Goal: Transaction & Acquisition: Purchase product/service

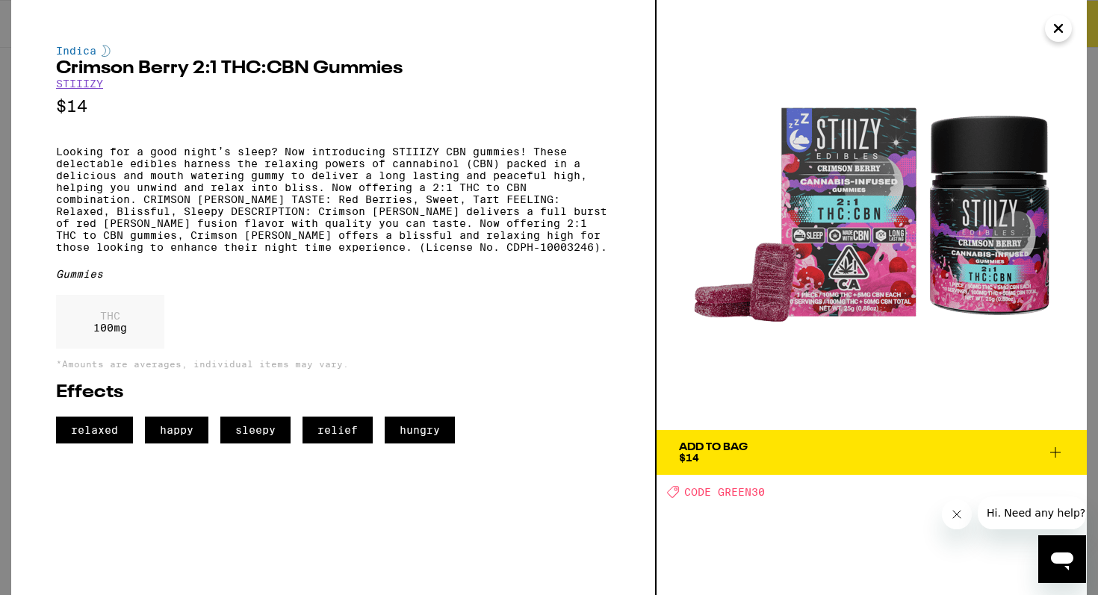
click at [1060, 35] on icon "Close" at bounding box center [1059, 28] width 18 height 22
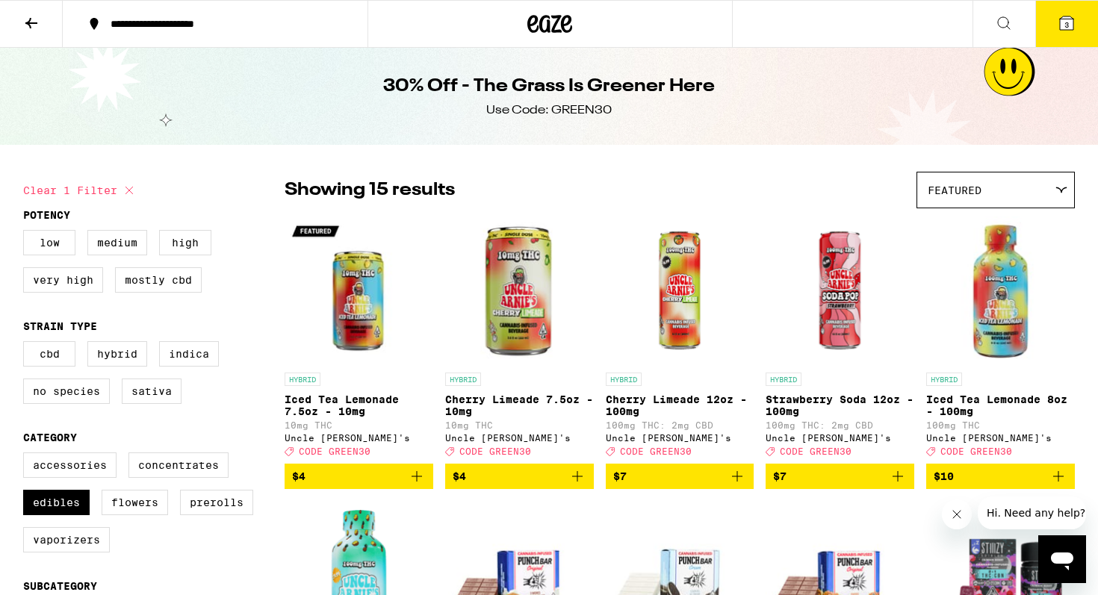
click at [22, 24] on icon at bounding box center [31, 23] width 18 height 18
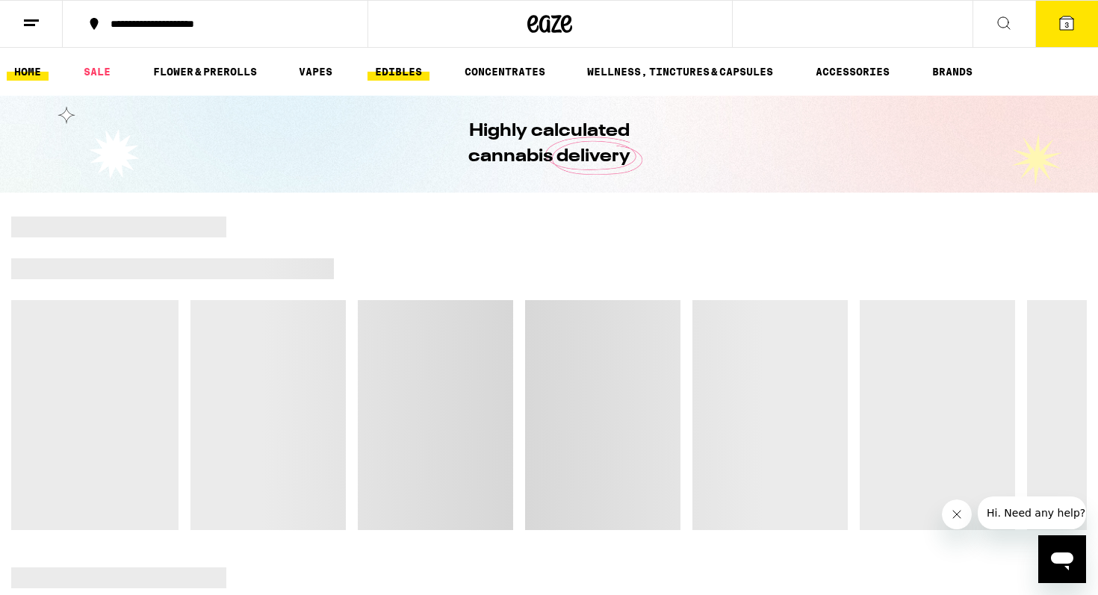
click at [417, 69] on link "EDIBLES" at bounding box center [399, 72] width 62 height 18
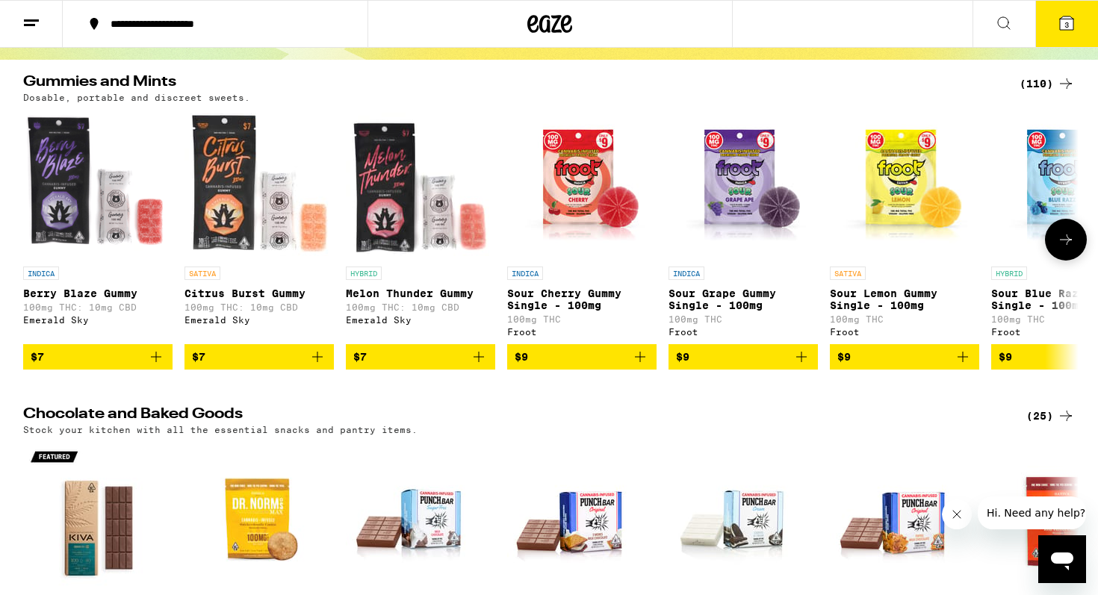
scroll to position [132, 0]
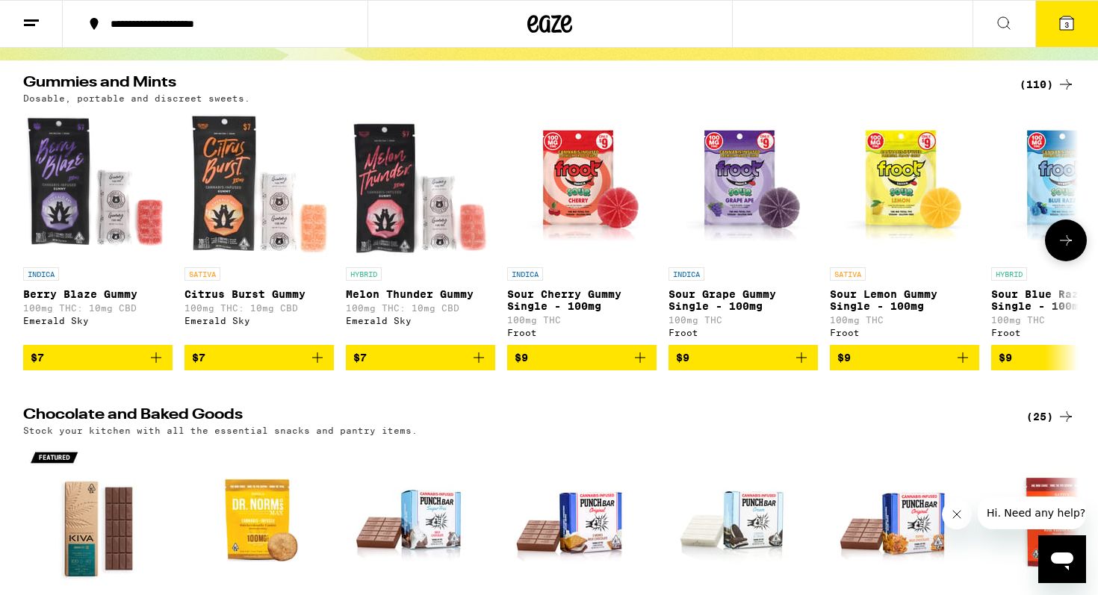
click at [1063, 236] on button at bounding box center [1066, 241] width 42 height 42
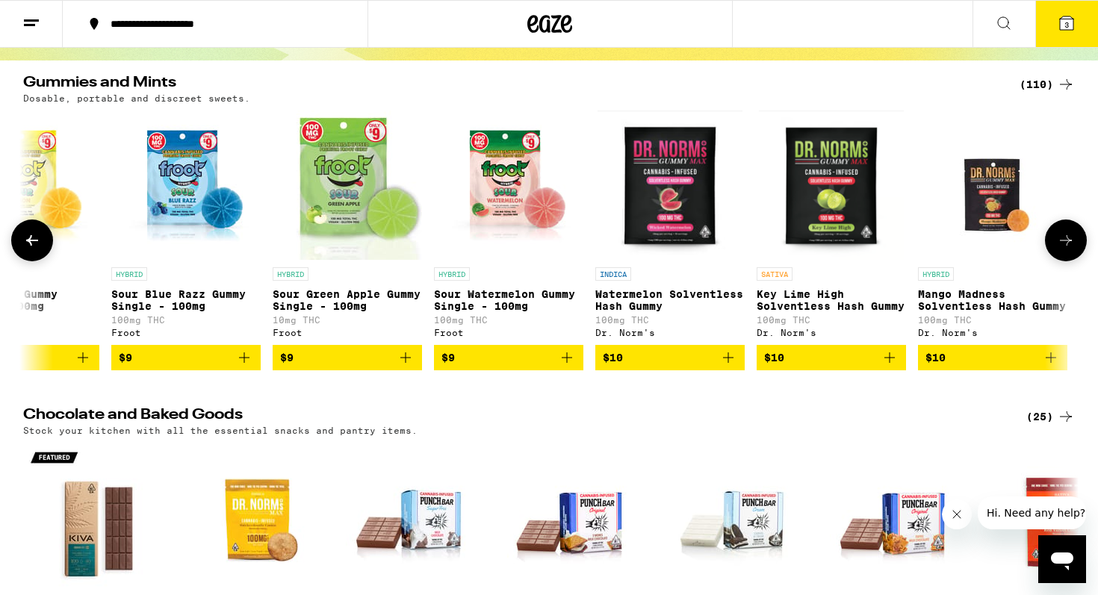
scroll to position [0, 889]
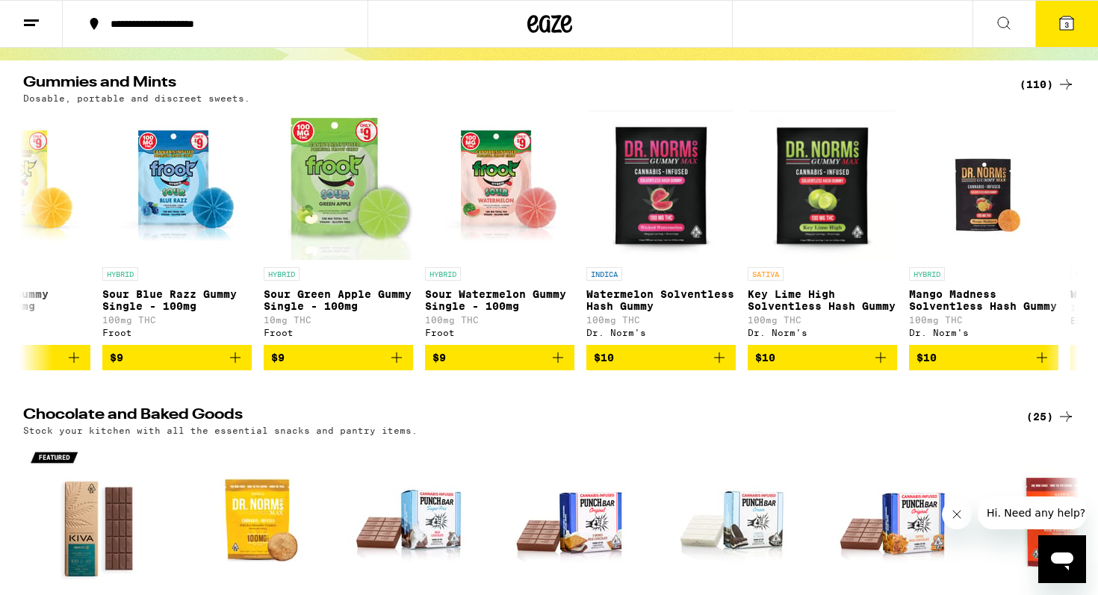
click at [1053, 81] on div "(110)" at bounding box center [1047, 84] width 55 height 18
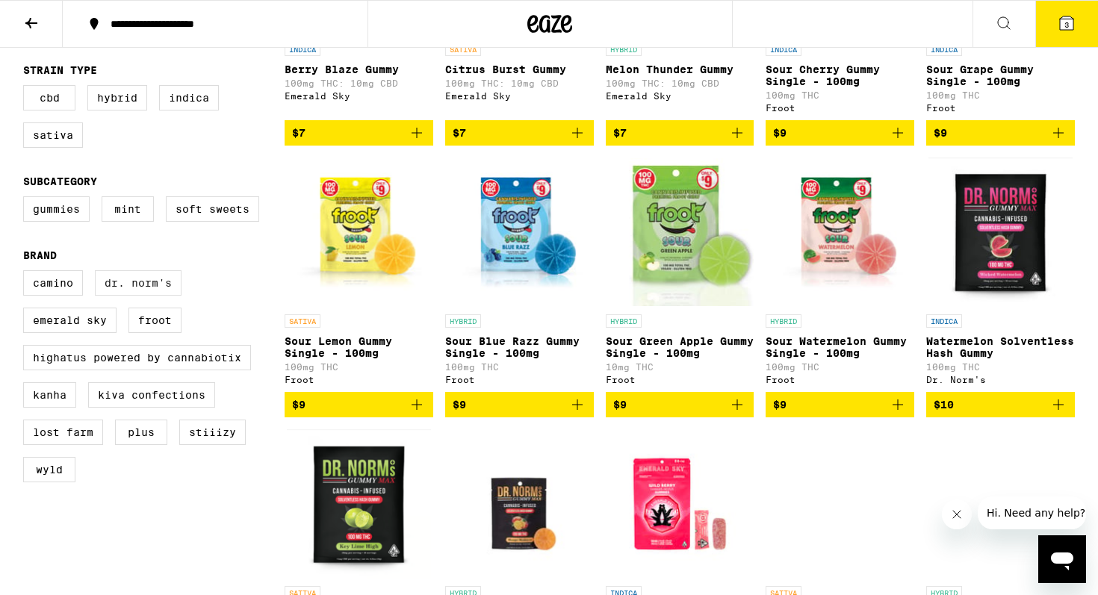
scroll to position [334, 0]
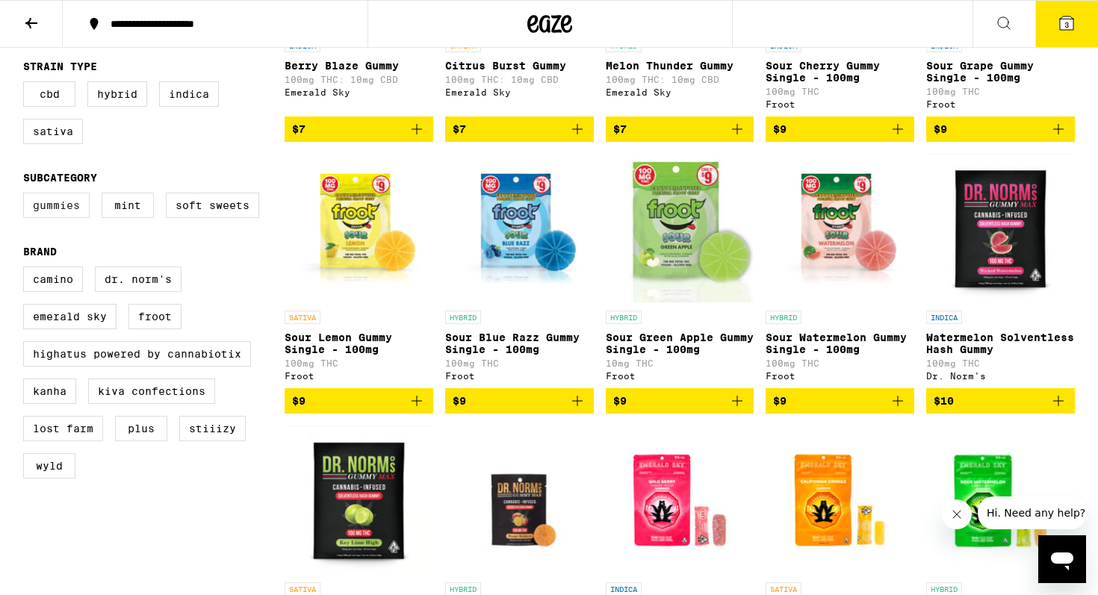
click at [58, 215] on label "Gummies" at bounding box center [56, 205] width 66 height 25
click at [27, 196] on input "Gummies" at bounding box center [26, 195] width 1 height 1
checkbox input "true"
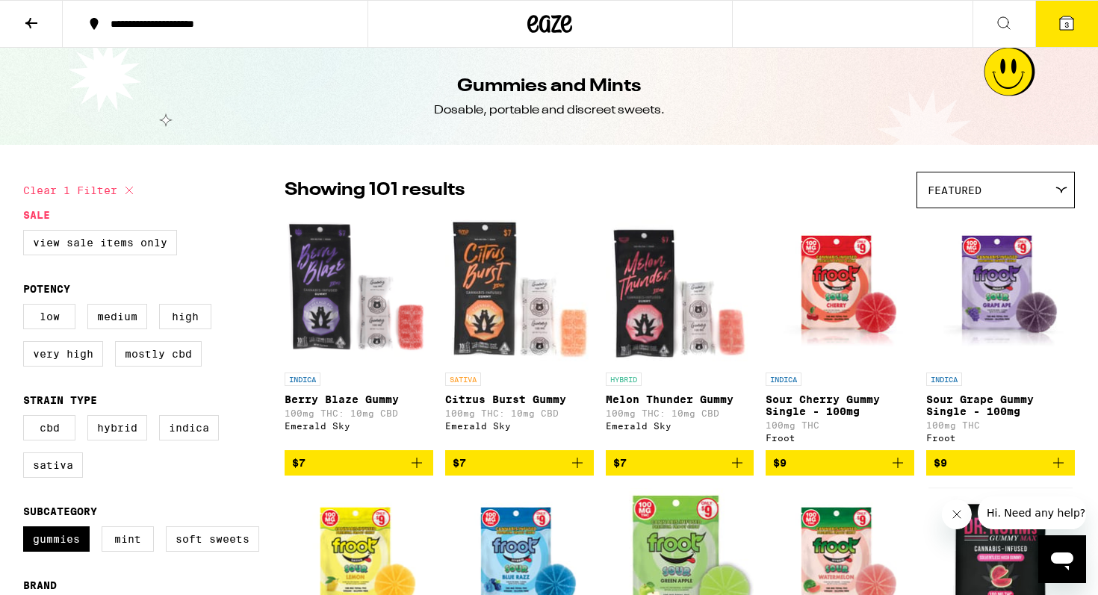
click at [978, 185] on span "Featured" at bounding box center [955, 191] width 54 height 12
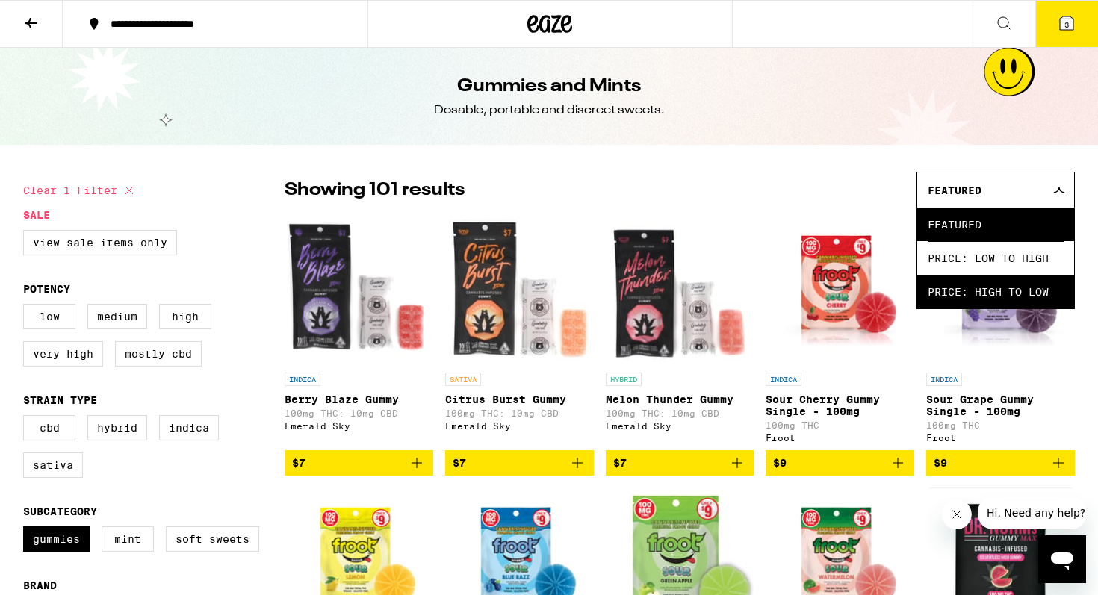
click at [976, 294] on span "Price: High to Low" at bounding box center [996, 292] width 136 height 34
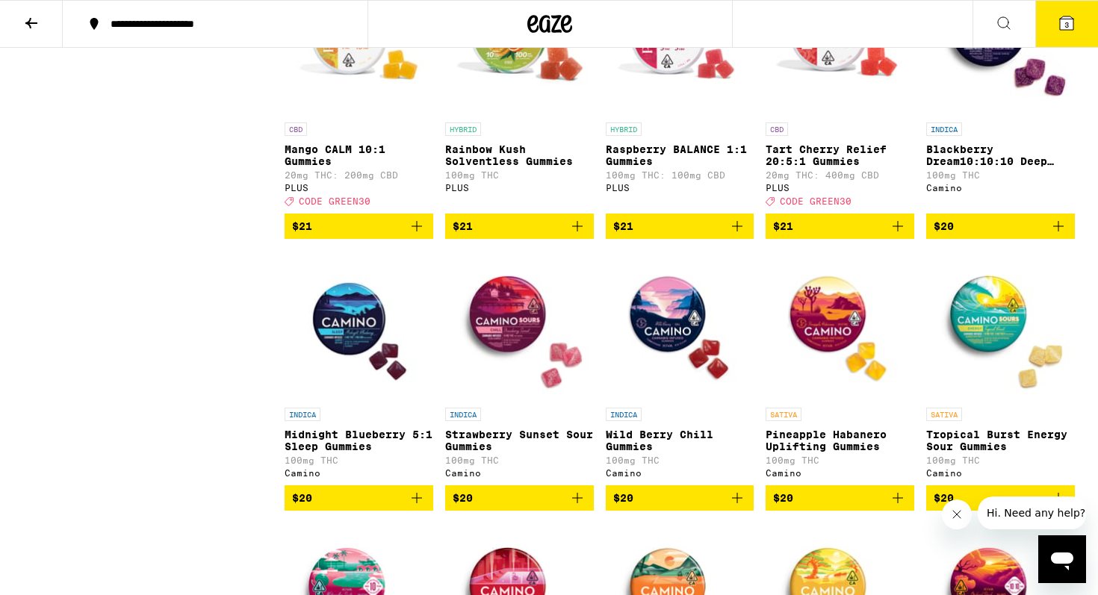
scroll to position [1047, 0]
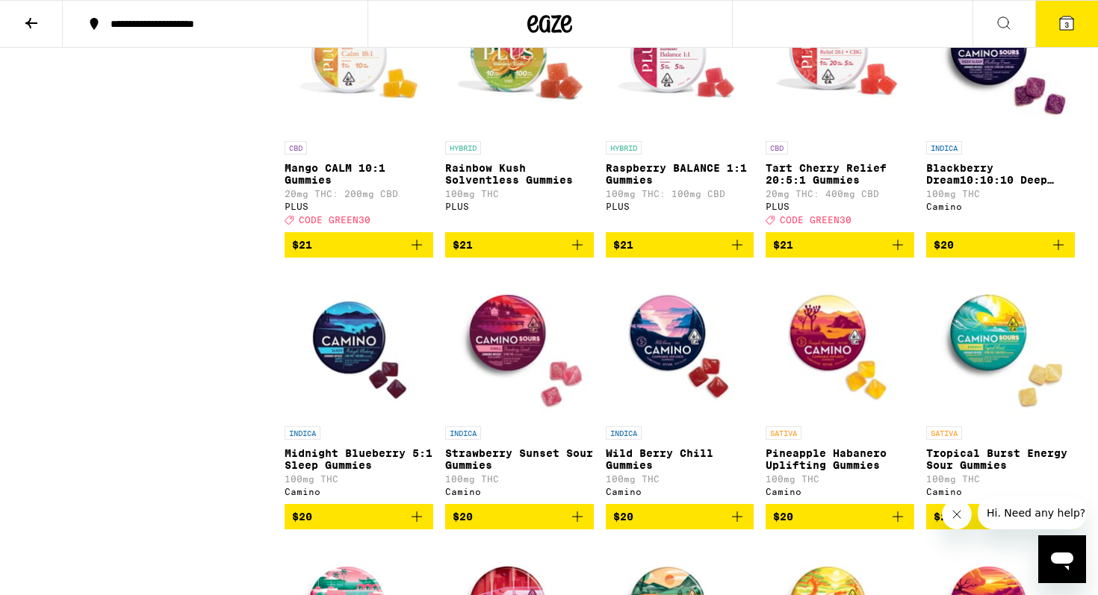
click at [994, 89] on img "Open page for Blackberry Dream10:10:10 Deep Sleep Gummies from Camino" at bounding box center [1000, 58] width 149 height 149
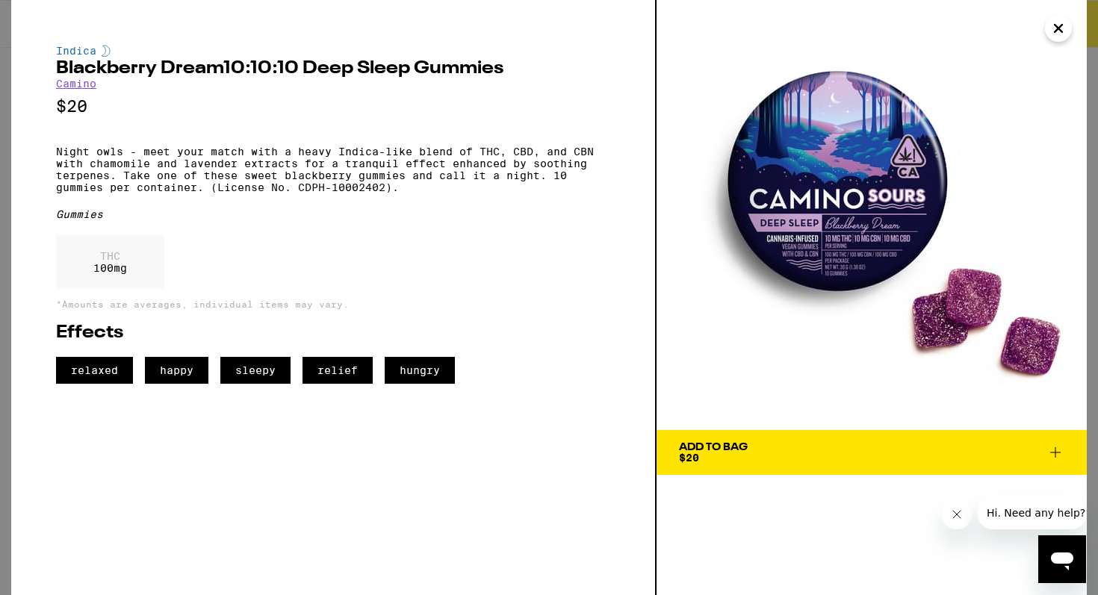
click at [1051, 31] on icon "Close" at bounding box center [1059, 28] width 18 height 22
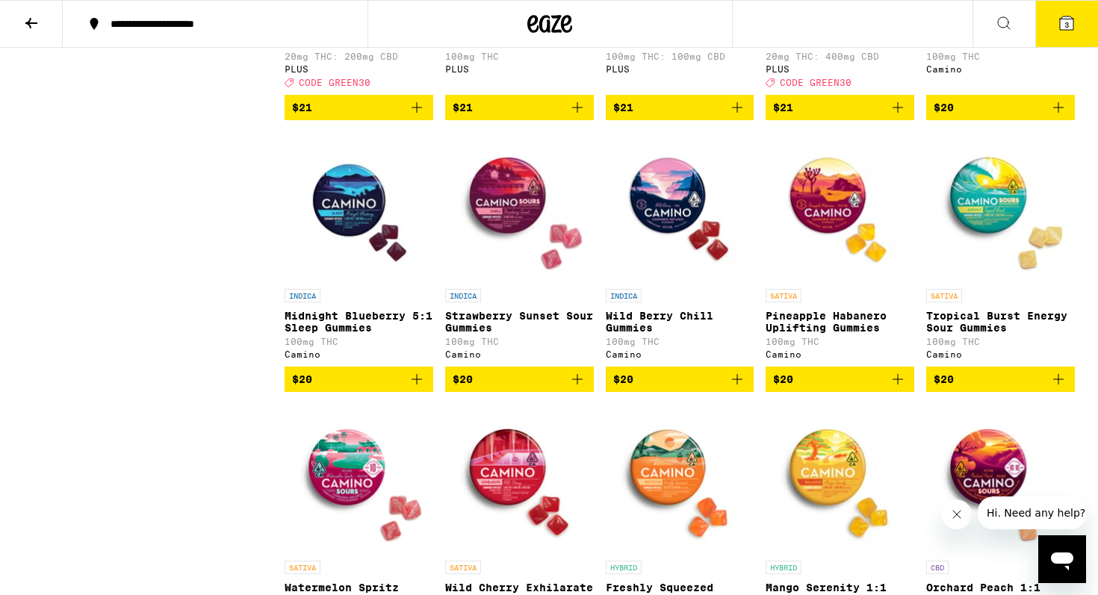
scroll to position [1187, 0]
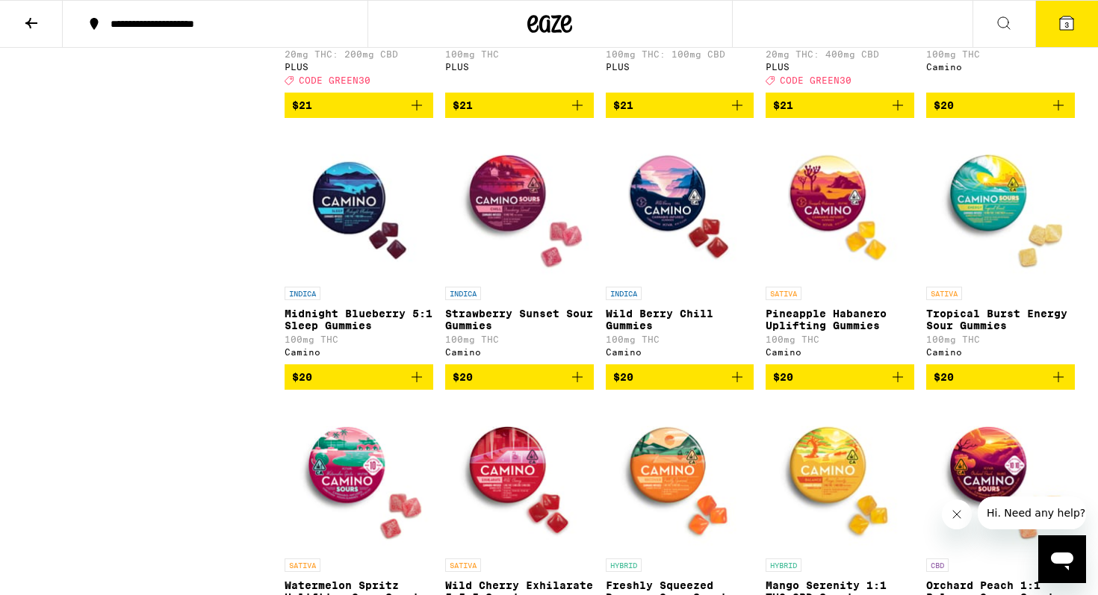
click at [342, 218] on img "Open page for Midnight Blueberry 5:1 Sleep Gummies from Camino" at bounding box center [359, 204] width 149 height 149
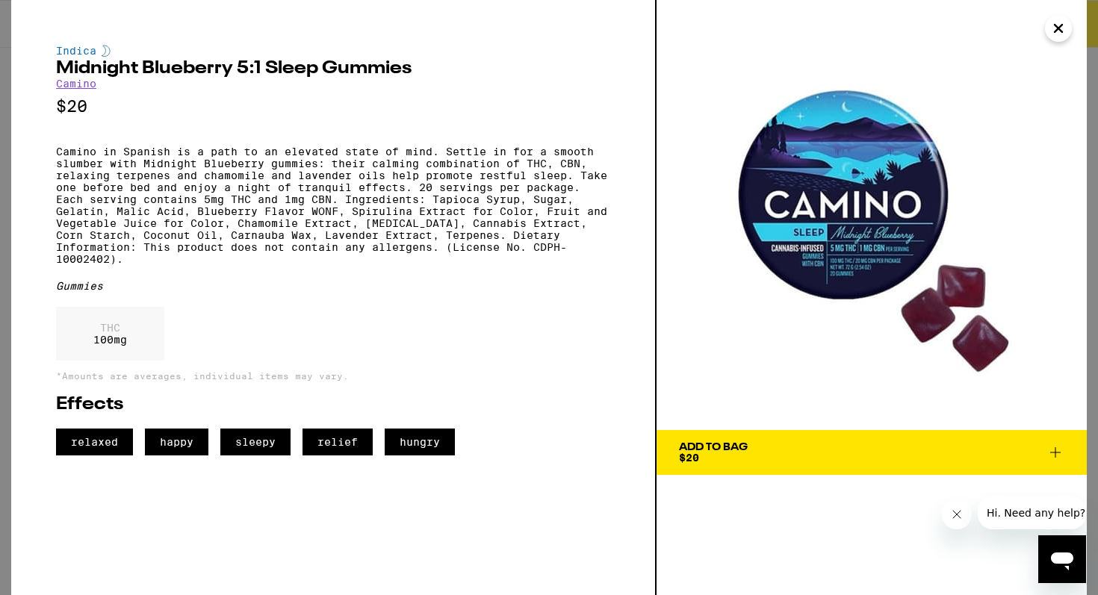
click at [1060, 28] on icon "Close" at bounding box center [1058, 28] width 7 height 7
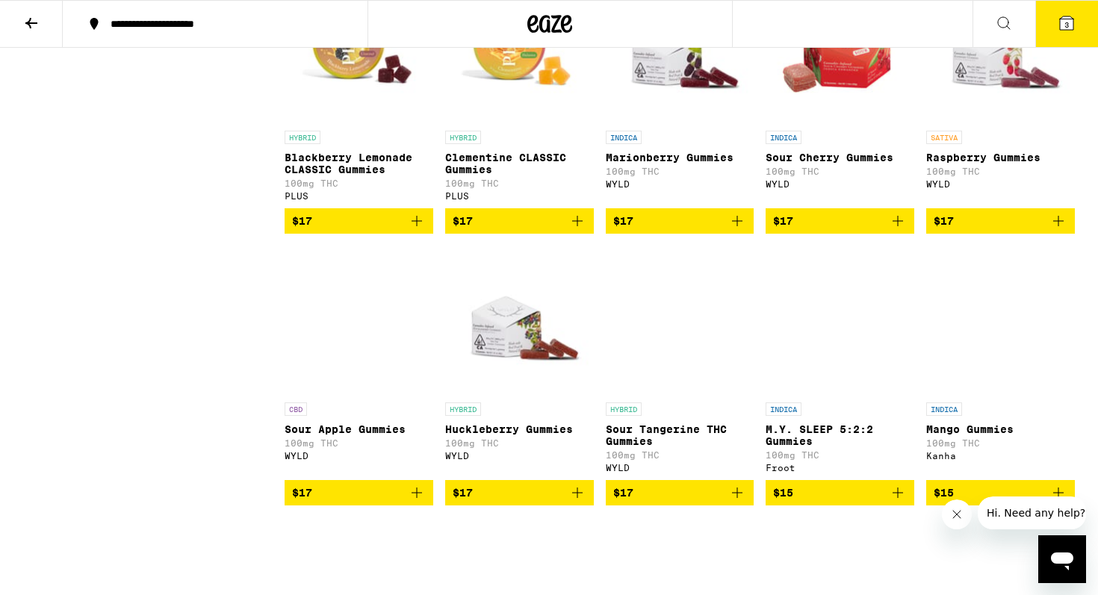
scroll to position [3305, 0]
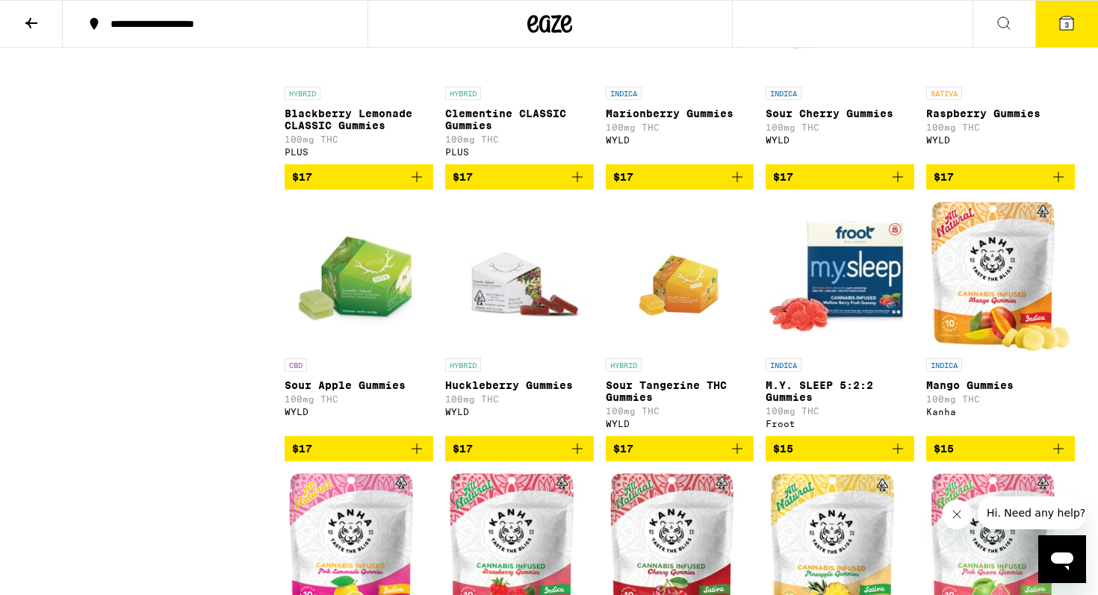
click at [524, 351] on img "Open page for Huckleberry Gummies from WYLD" at bounding box center [519, 276] width 149 height 149
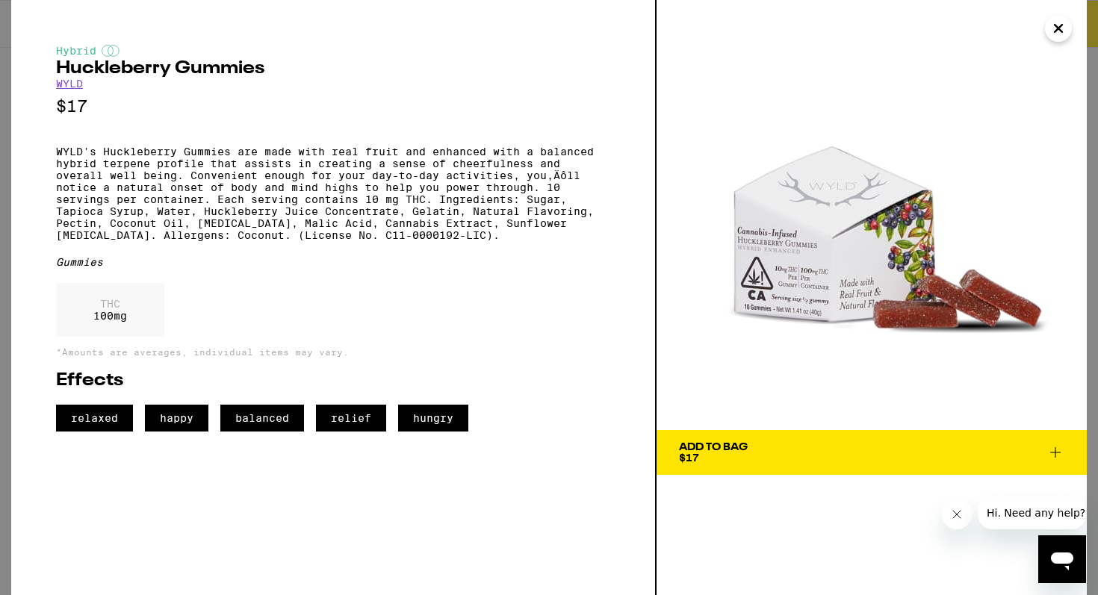
click at [1060, 34] on icon "Close" at bounding box center [1059, 28] width 18 height 22
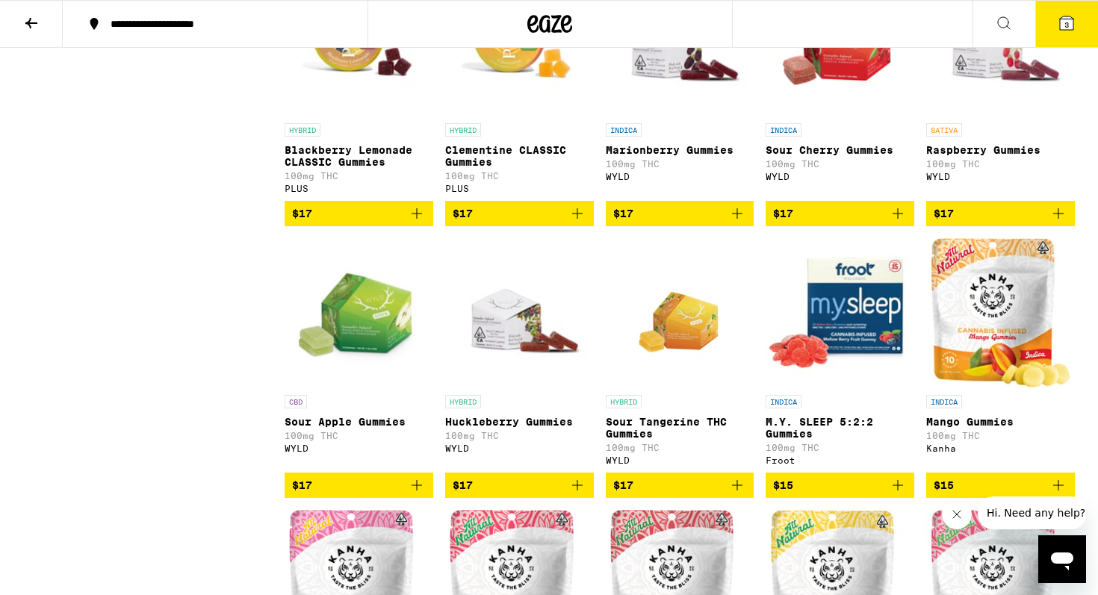
scroll to position [3264, 0]
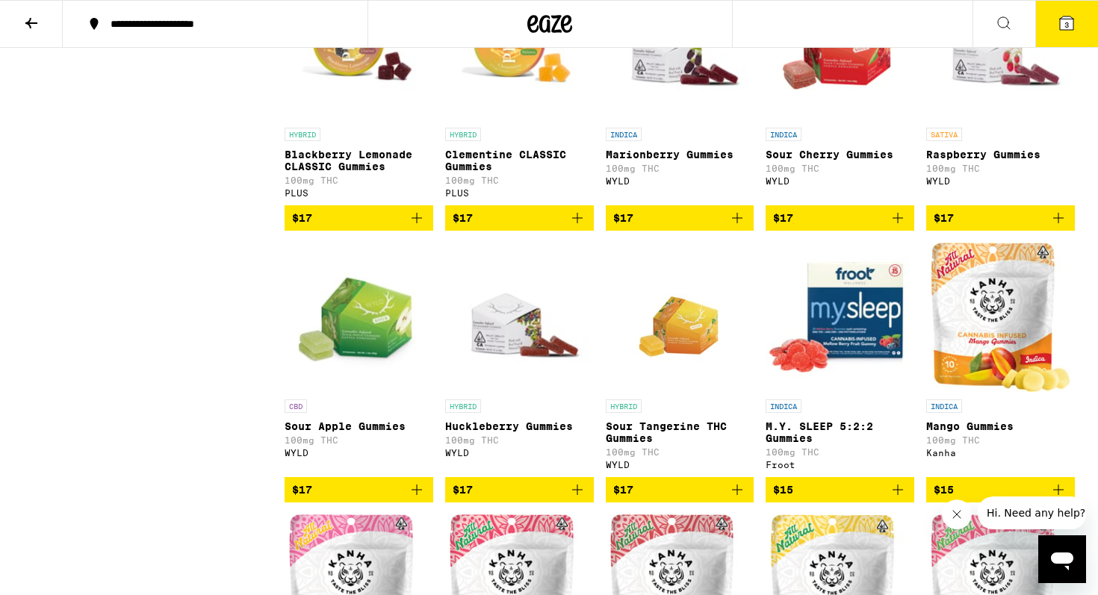
click at [507, 392] on img "Open page for Huckleberry Gummies from WYLD" at bounding box center [519, 317] width 149 height 149
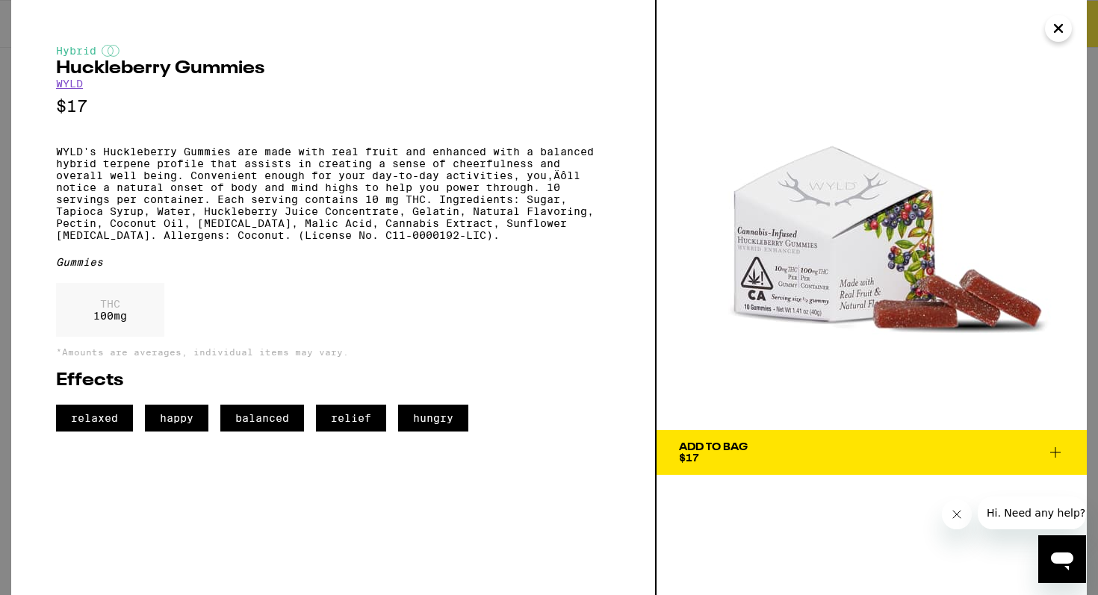
click at [810, 447] on span "Add To Bag $17" at bounding box center [872, 452] width 386 height 21
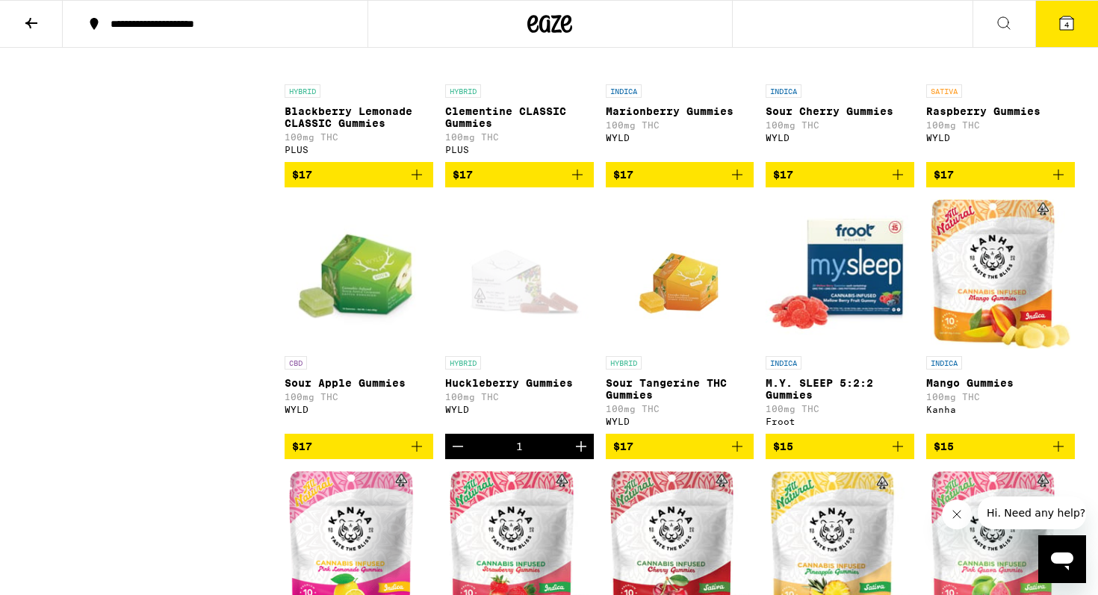
scroll to position [3302, 0]
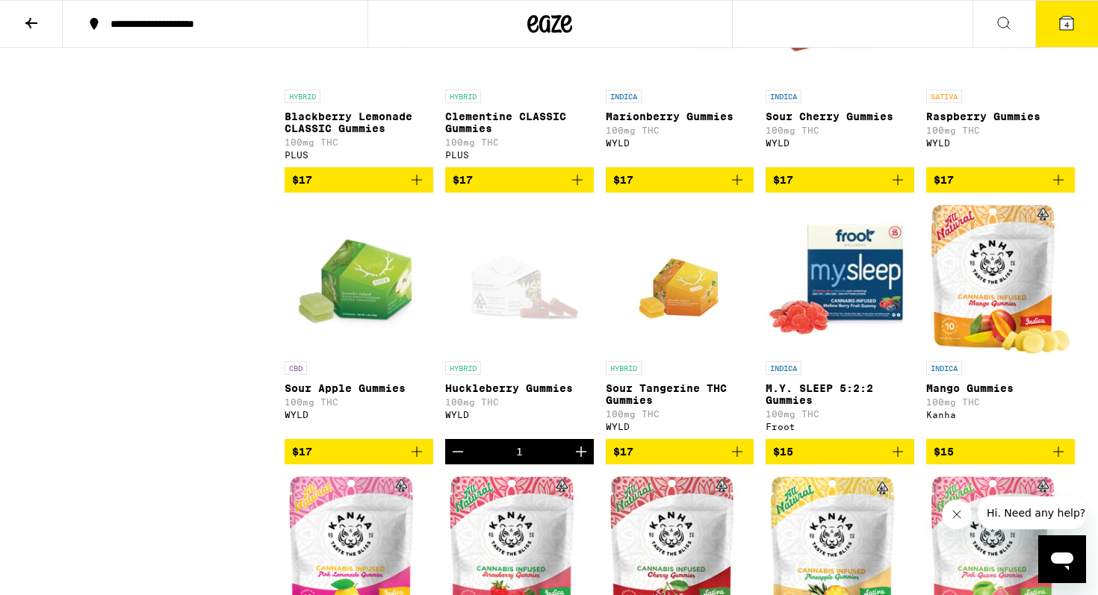
click at [684, 354] on img "Open page for Sour Tangerine THC Gummies from WYLD" at bounding box center [680, 279] width 107 height 149
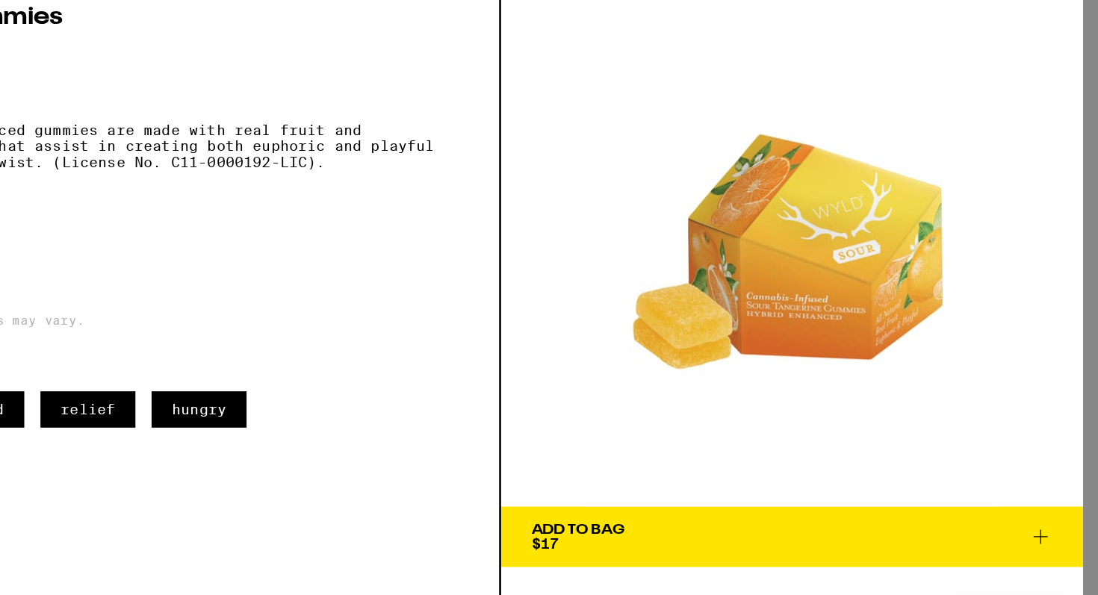
scroll to position [3302, 0]
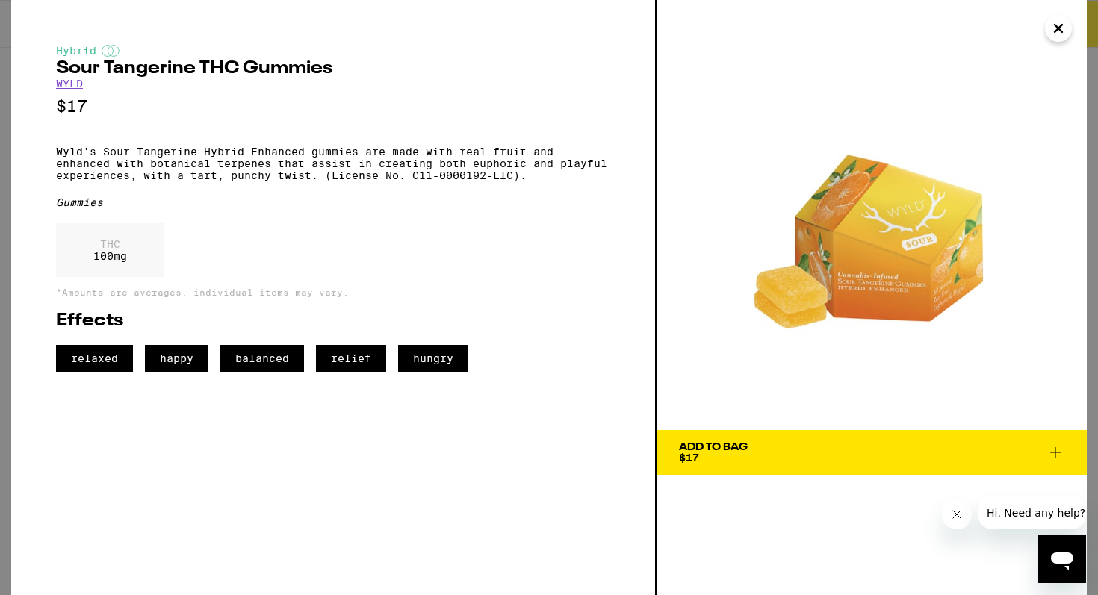
click at [1060, 28] on icon "Close" at bounding box center [1059, 28] width 18 height 22
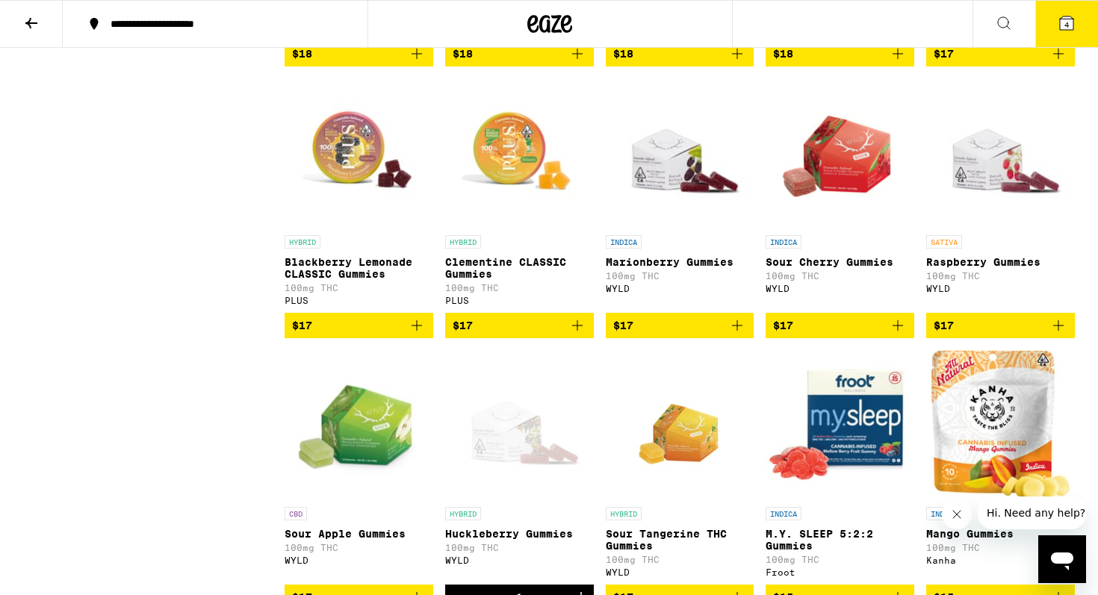
scroll to position [3156, 0]
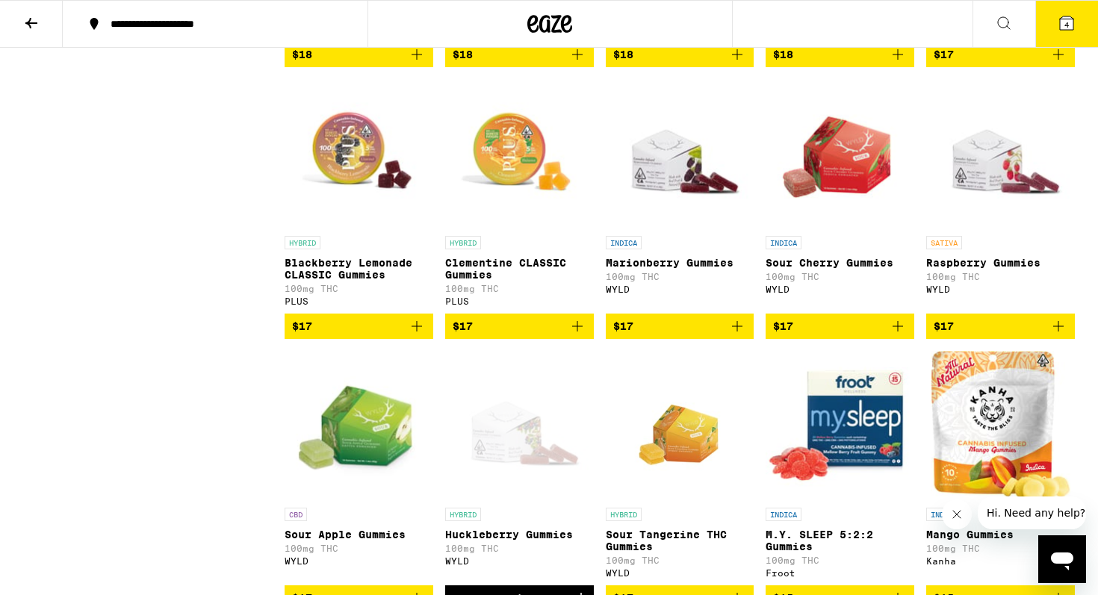
click at [975, 229] on img "Open page for Raspberry Gummies from WYLD" at bounding box center [1000, 153] width 149 height 149
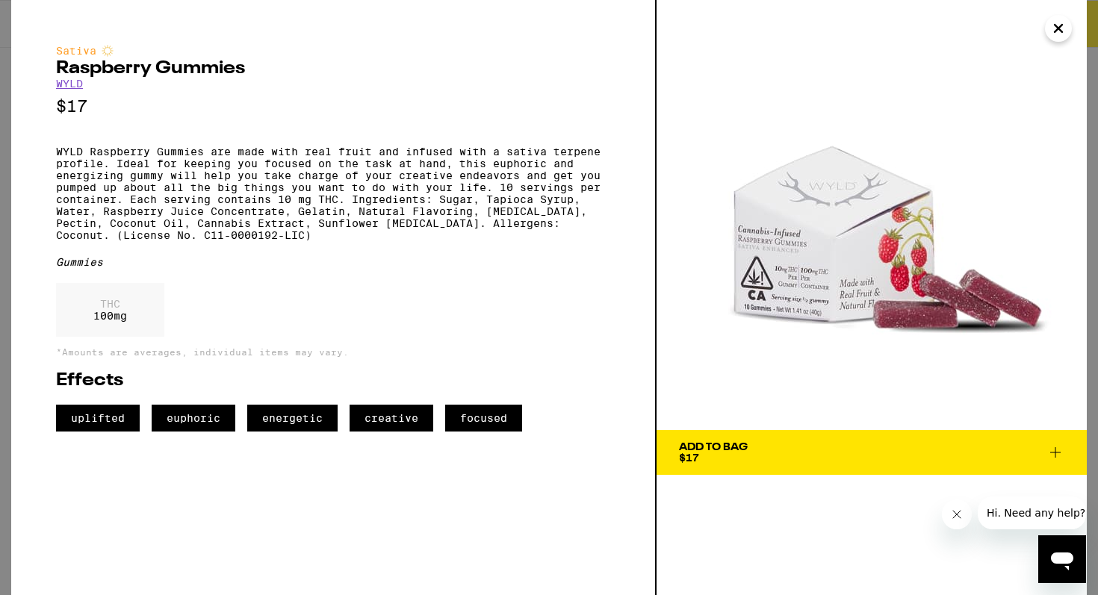
click at [1055, 34] on icon "Close" at bounding box center [1059, 28] width 18 height 22
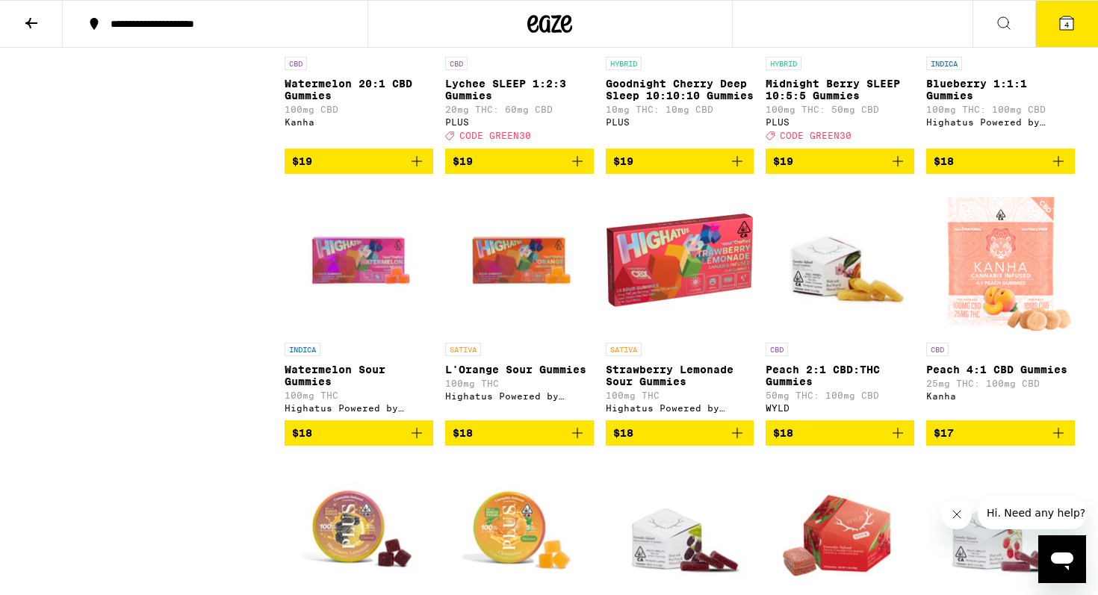
scroll to position [2781, 0]
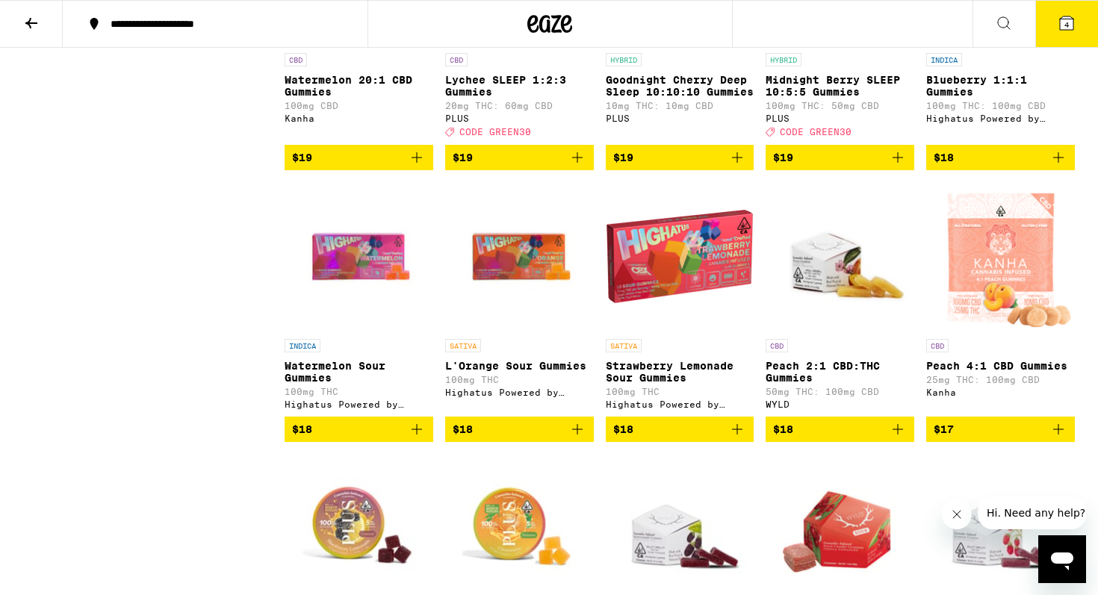
click at [667, 332] on img "Open page for Strawberry Lemonade Sour Gummies from Highatus Powered by Cannabi…" at bounding box center [680, 256] width 149 height 149
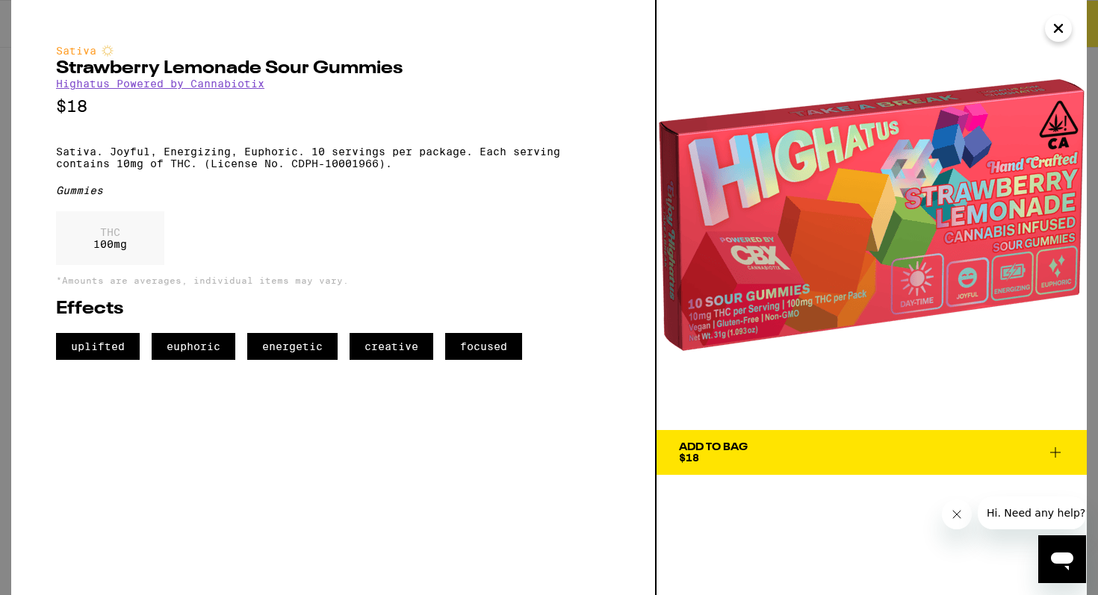
click at [1050, 22] on icon "Close" at bounding box center [1059, 28] width 18 height 22
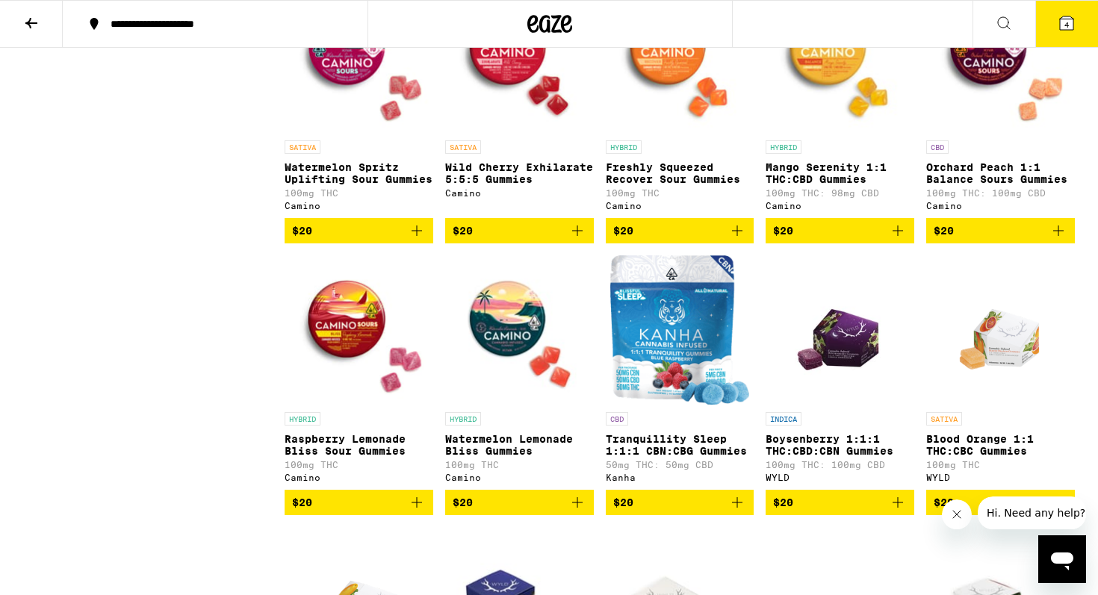
scroll to position [1603, 0]
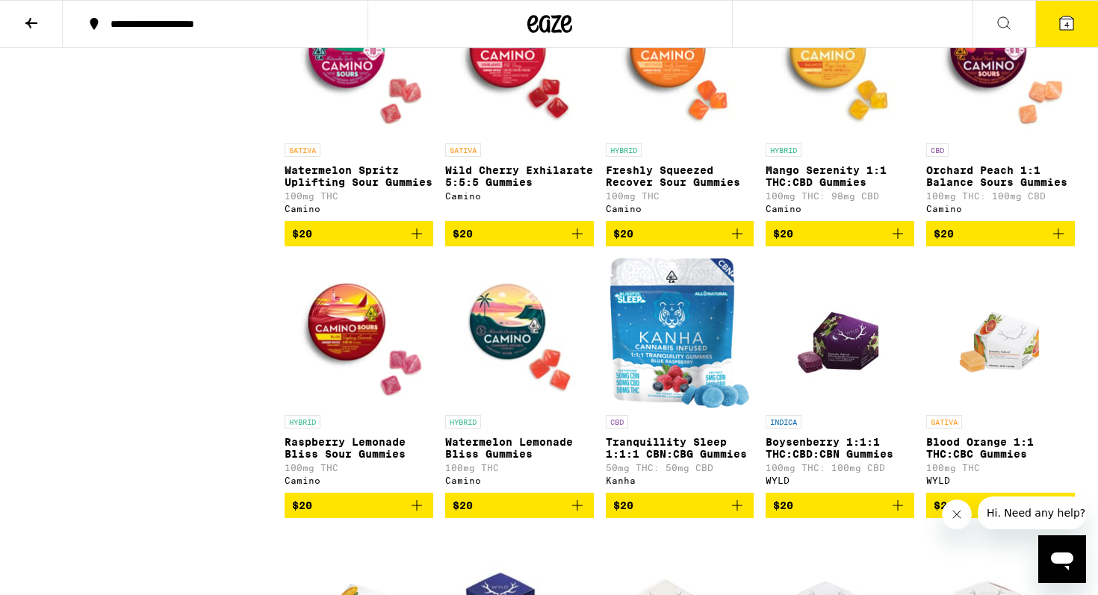
click at [493, 397] on img "Open page for Watermelon Lemonade Bliss Gummies from Camino" at bounding box center [519, 333] width 149 height 149
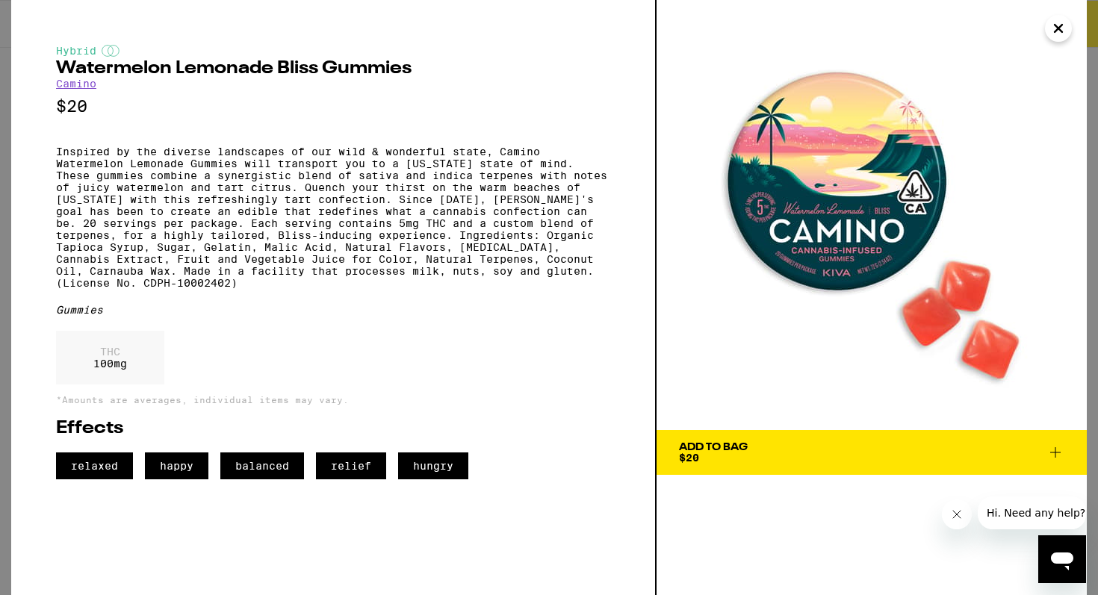
click at [852, 459] on span "Add To Bag $20" at bounding box center [872, 452] width 386 height 21
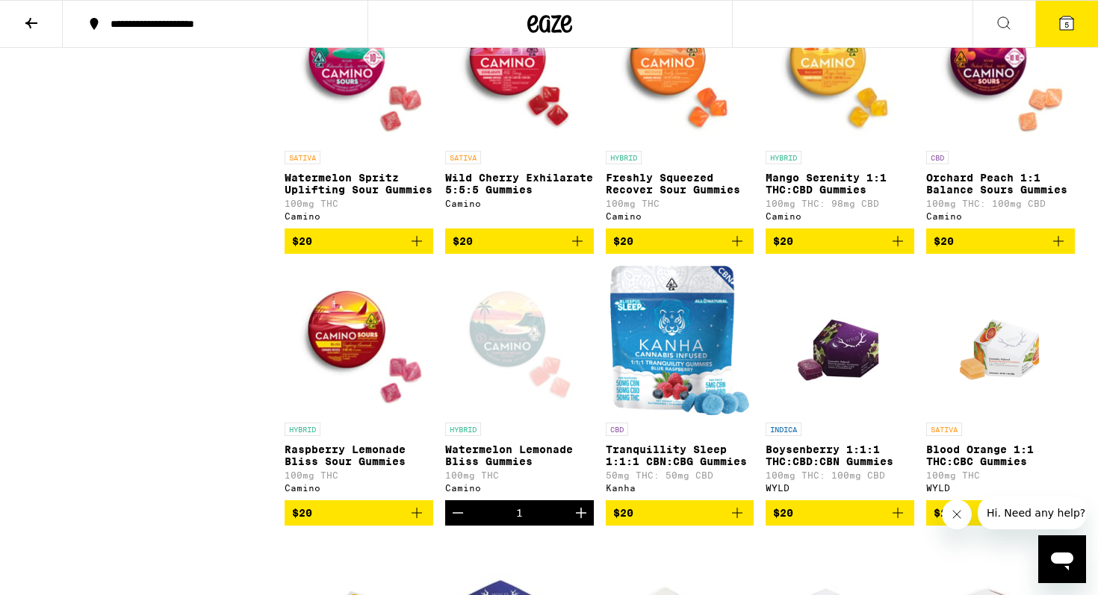
scroll to position [1594, 0]
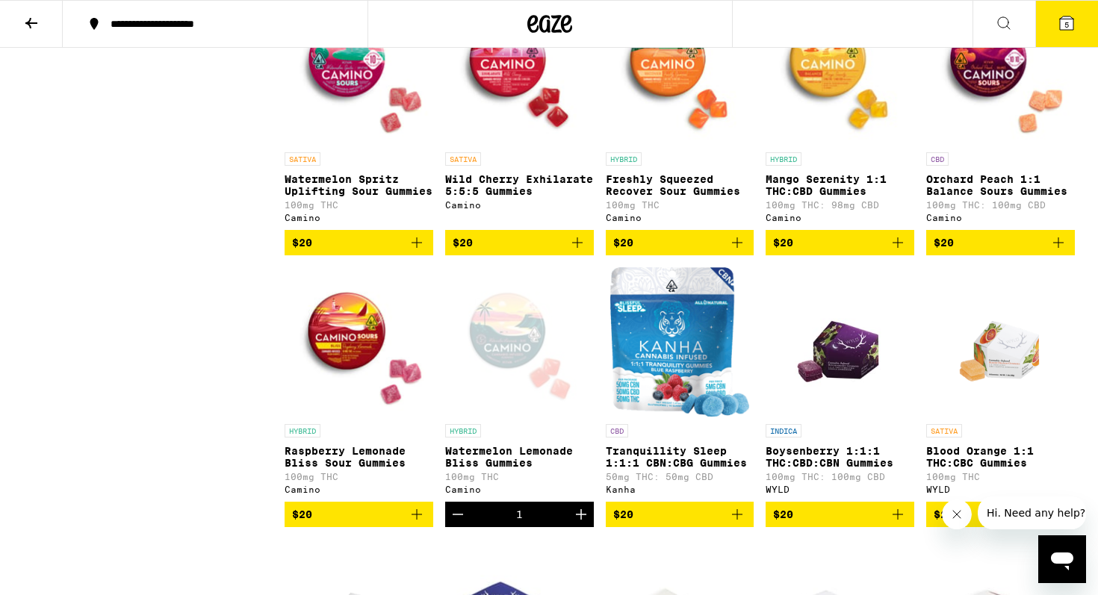
click at [358, 385] on img "Open page for Raspberry Lemonade Bliss Sour Gummies from Camino" at bounding box center [359, 341] width 149 height 149
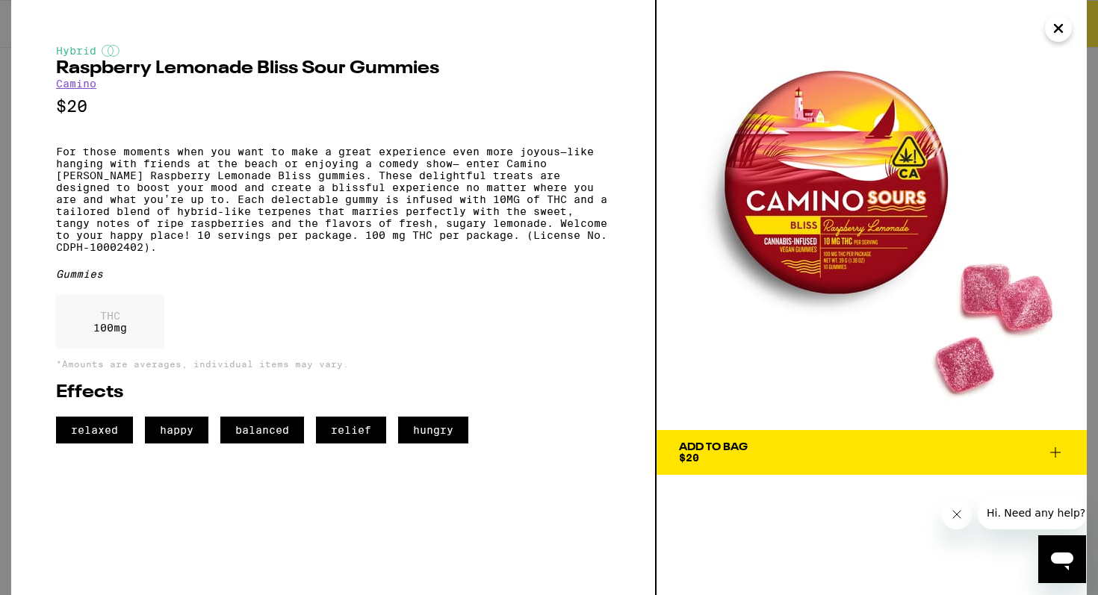
click at [1053, 27] on icon "Close" at bounding box center [1059, 28] width 18 height 22
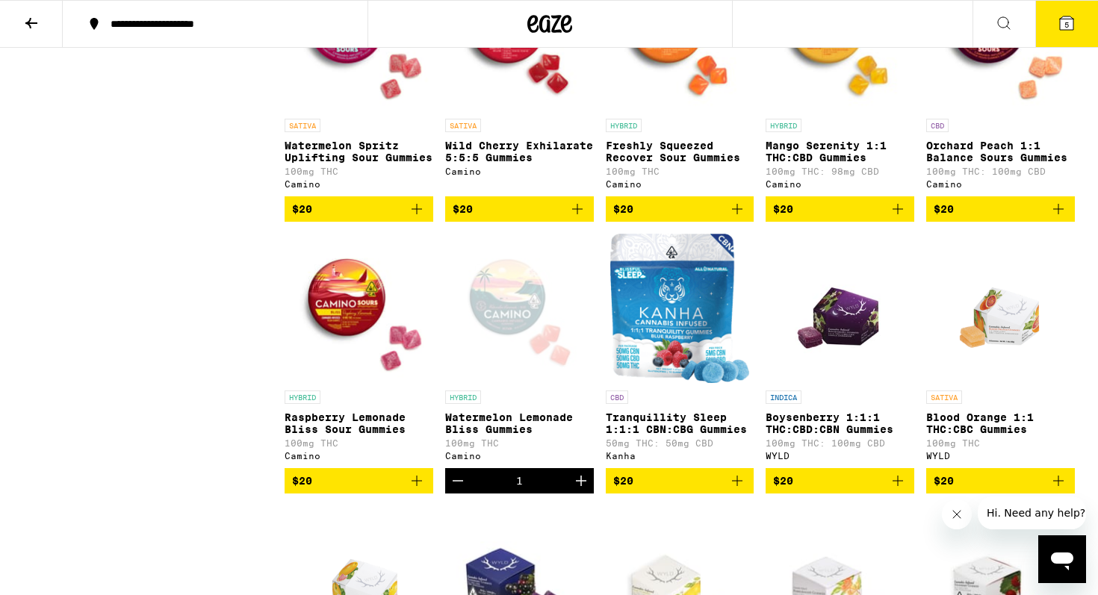
scroll to position [1628, 0]
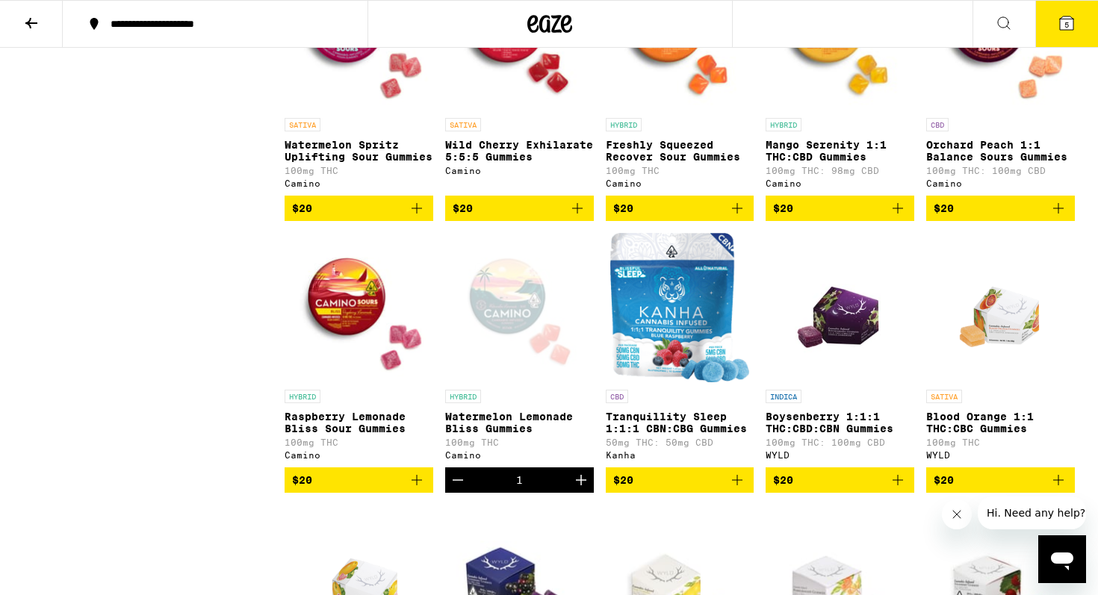
click at [504, 352] on div "Open page for Watermelon Lemonade Bliss Gummies from Camino" at bounding box center [519, 307] width 149 height 149
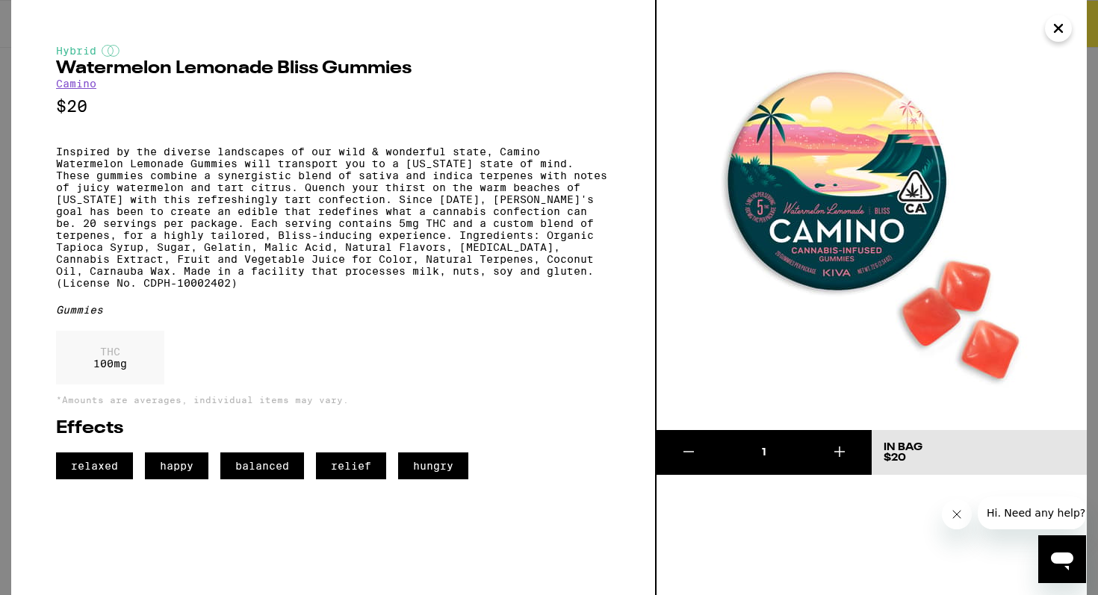
click at [1062, 28] on icon "Close" at bounding box center [1059, 28] width 18 height 22
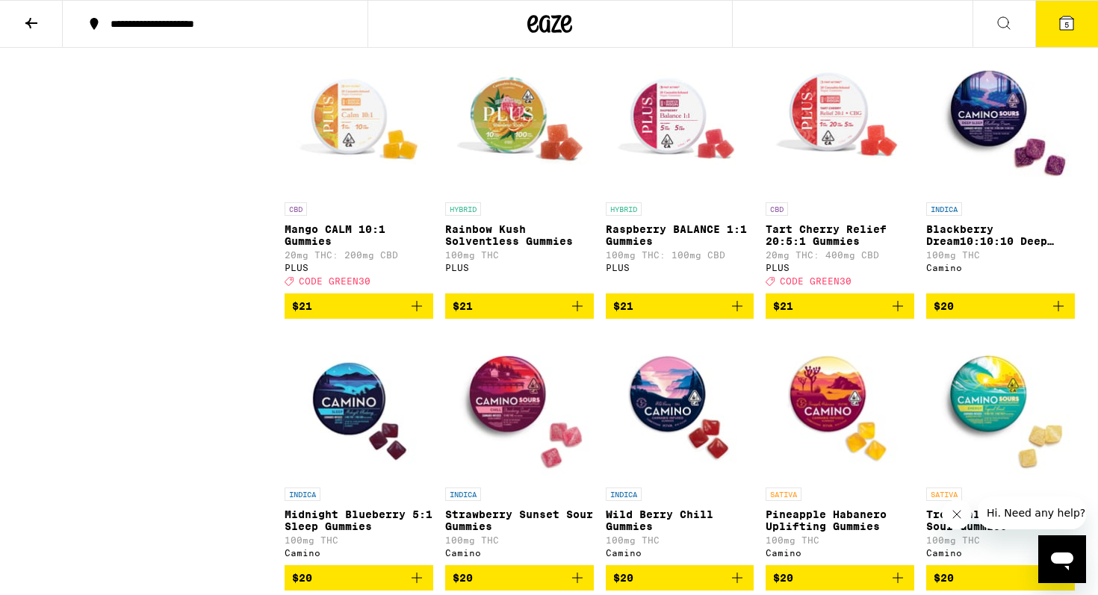
scroll to position [984, 0]
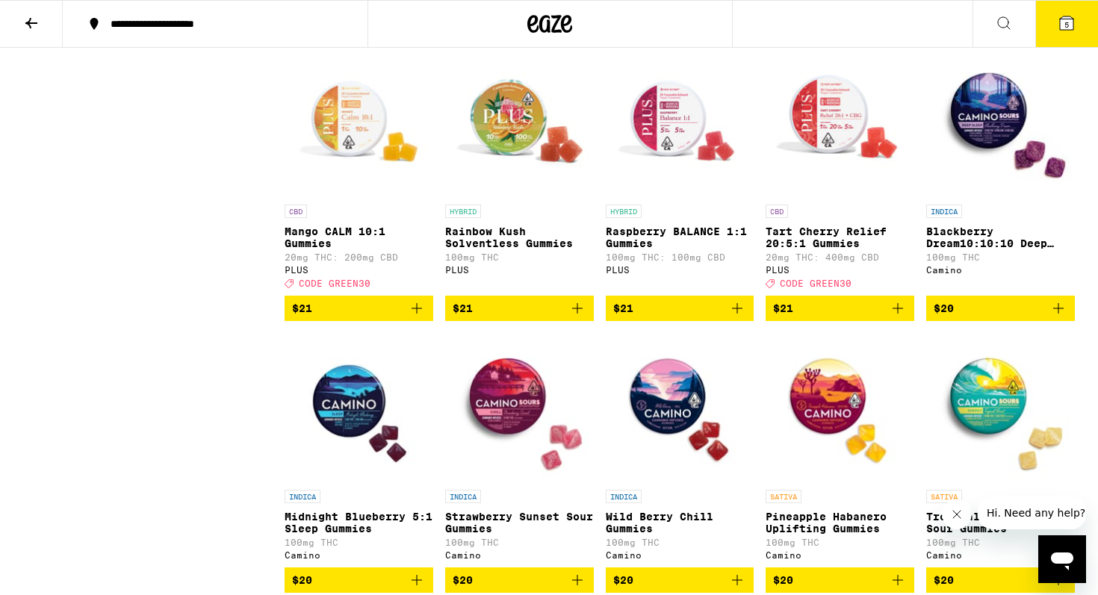
click at [1067, 16] on icon at bounding box center [1066, 22] width 13 height 13
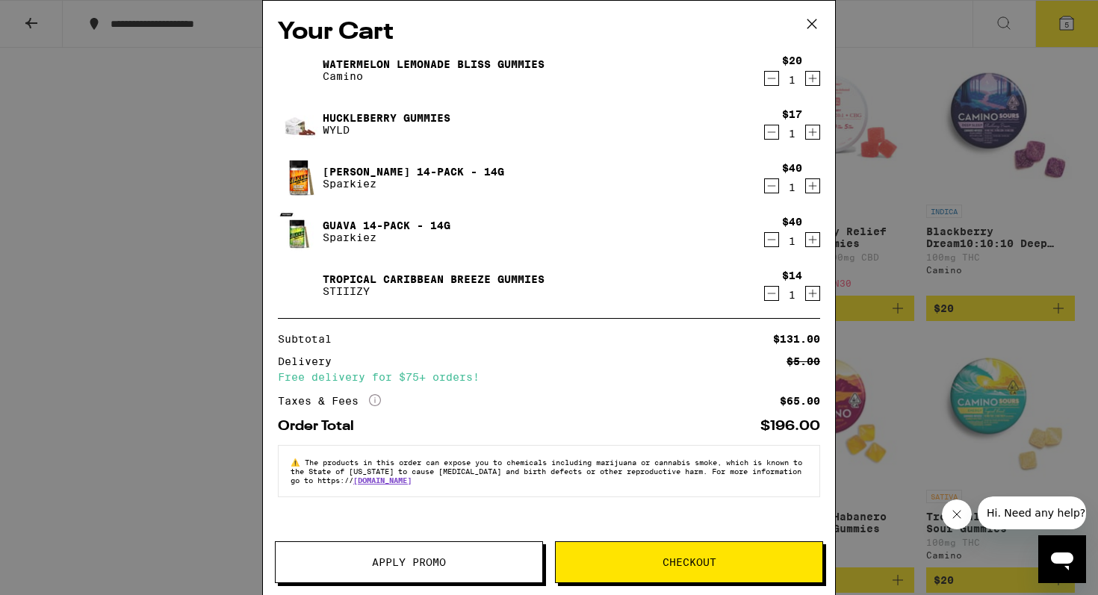
click at [774, 294] on icon "Decrement" at bounding box center [771, 294] width 13 height 18
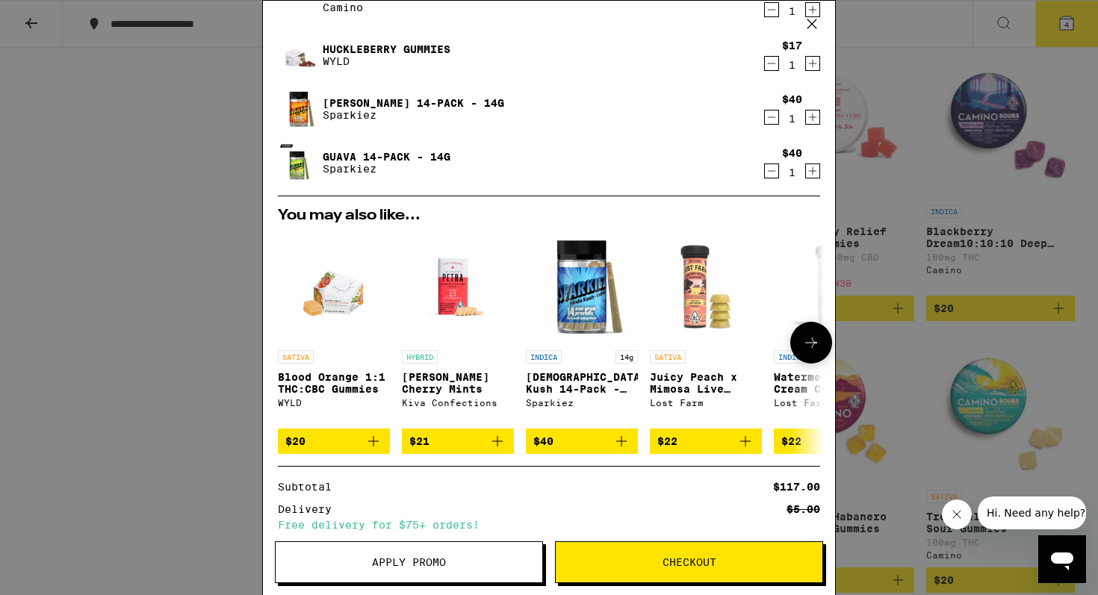
scroll to position [83, 0]
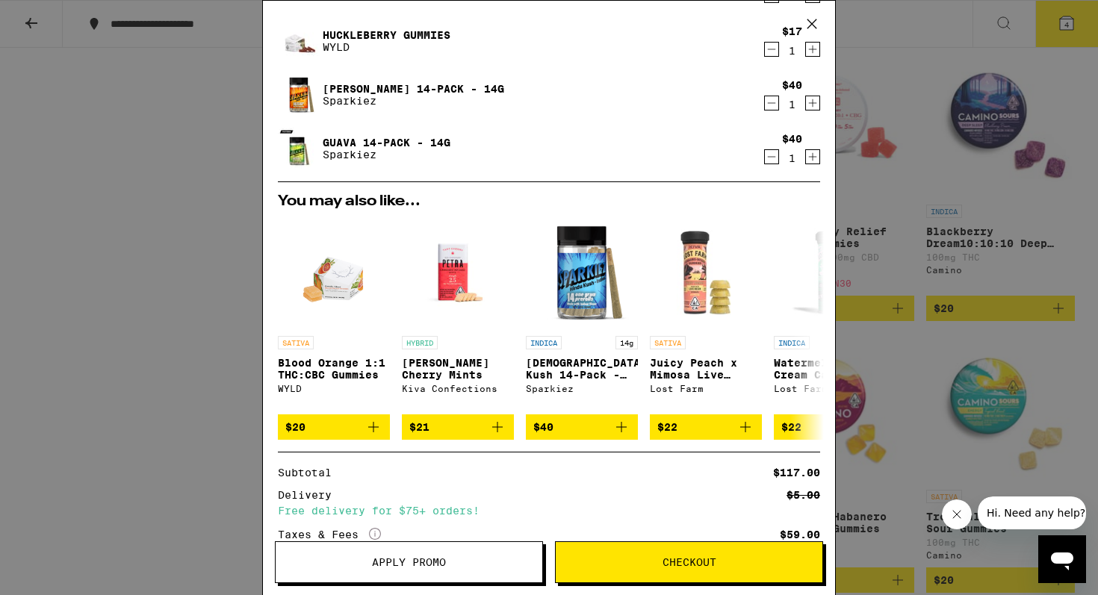
click at [639, 551] on button "Checkout" at bounding box center [689, 563] width 268 height 42
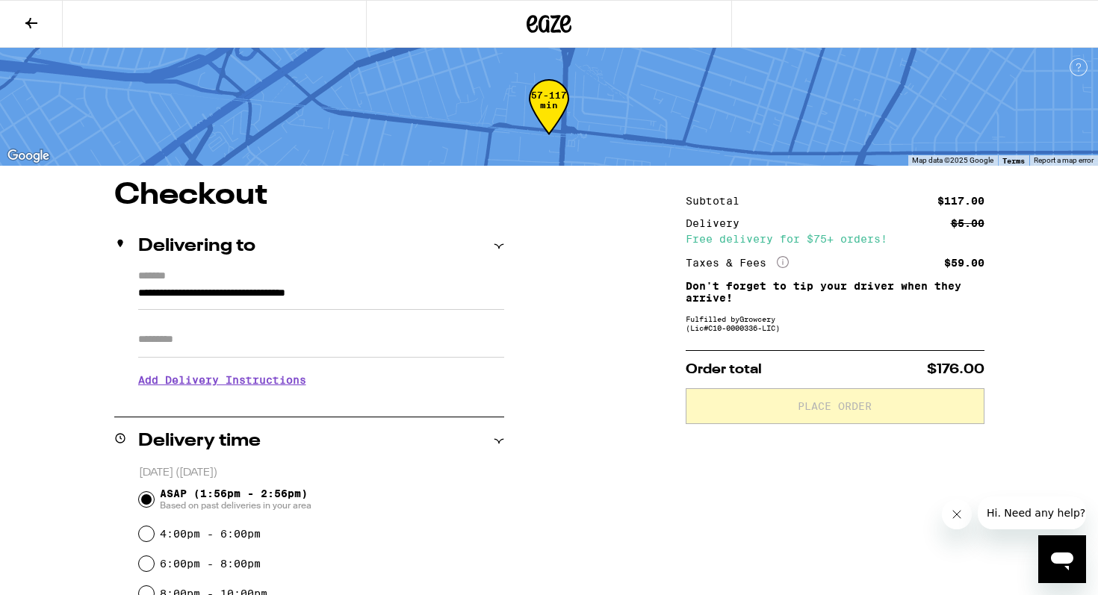
click at [325, 335] on input "Apt/Suite" at bounding box center [321, 340] width 366 height 36
type input "****"
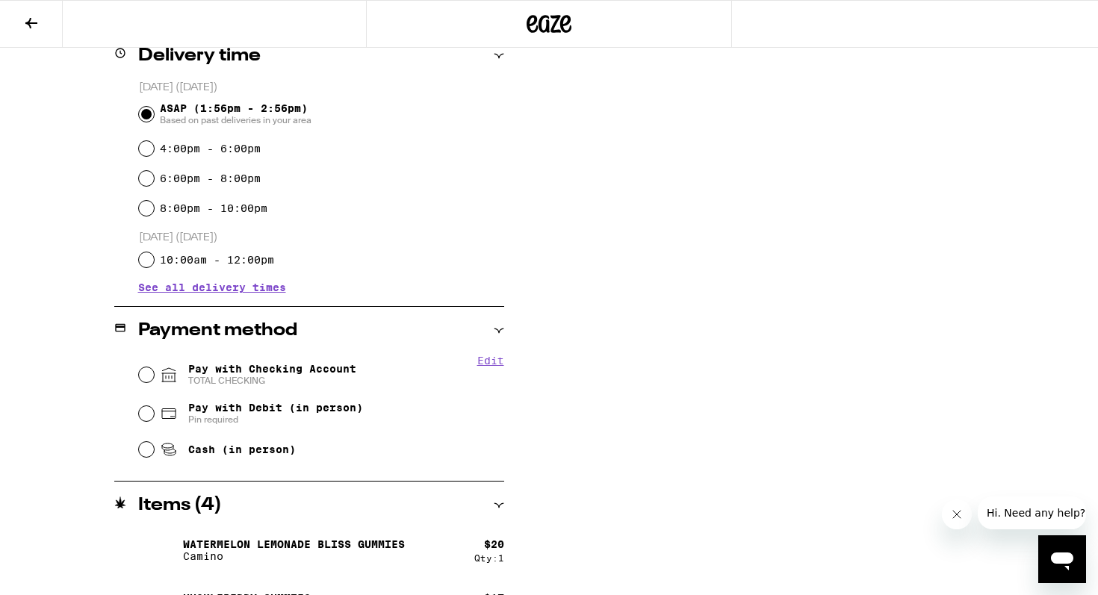
scroll to position [417, 0]
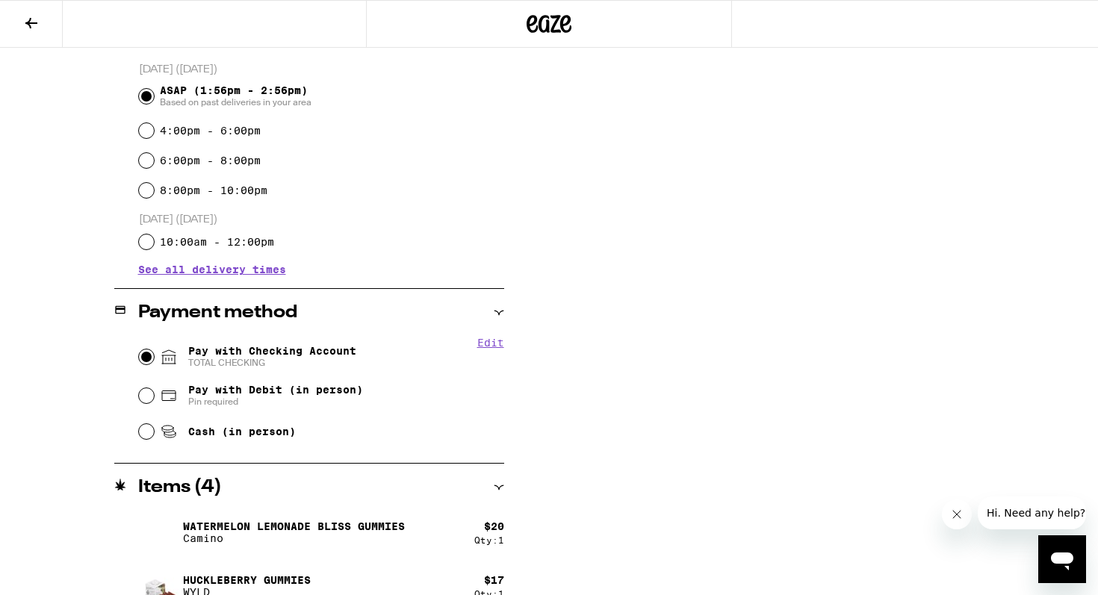
click at [144, 354] on input "Pay with Checking Account TOTAL CHECKING" at bounding box center [146, 357] width 15 height 15
radio input "true"
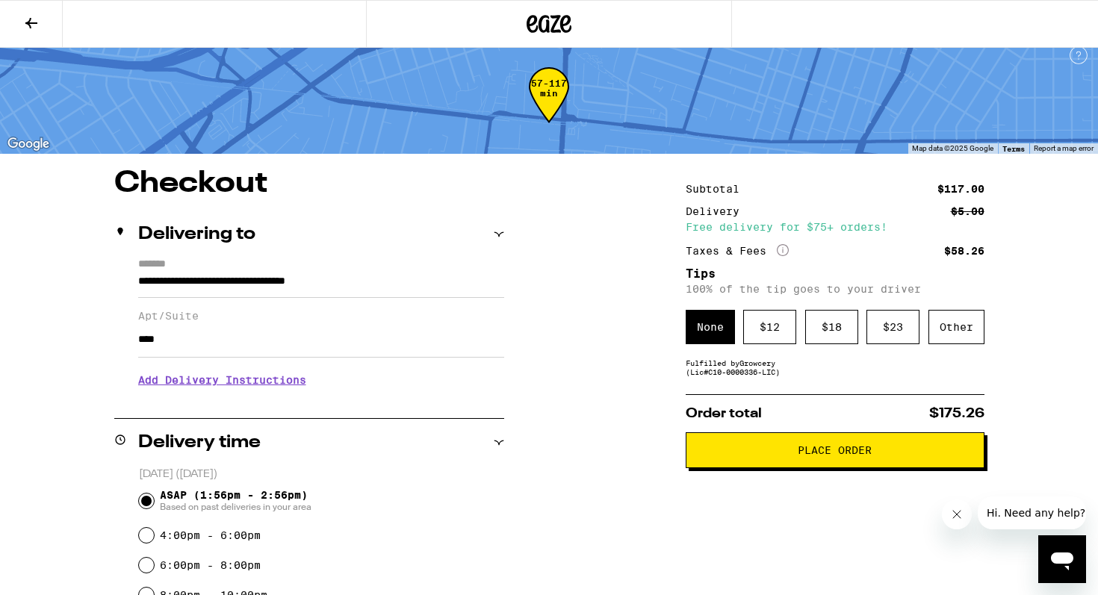
scroll to position [11, 0]
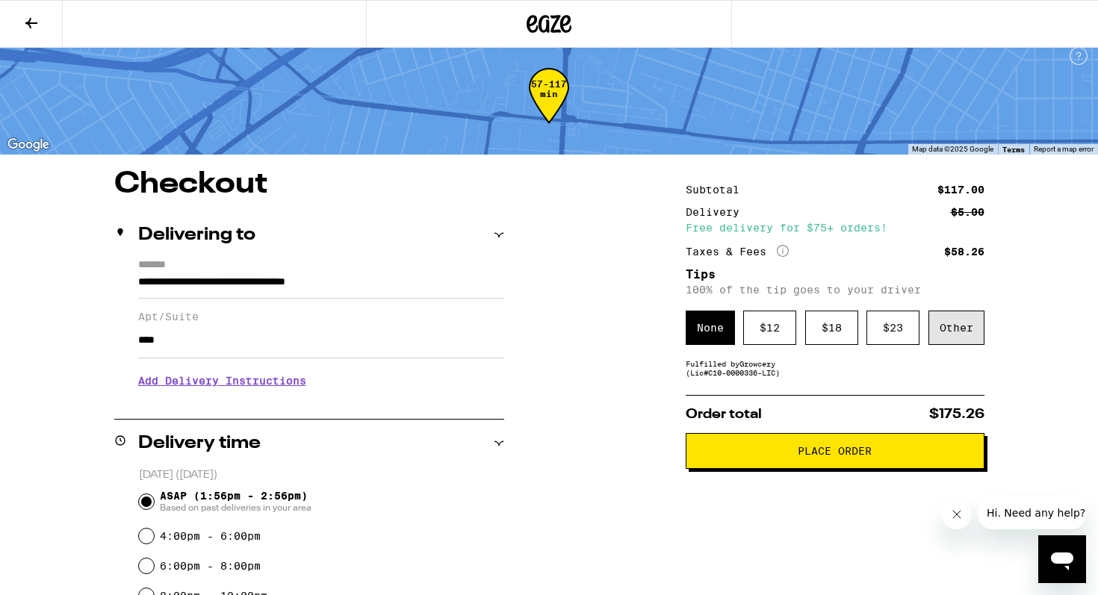
click at [954, 335] on div "Other" at bounding box center [957, 328] width 56 height 34
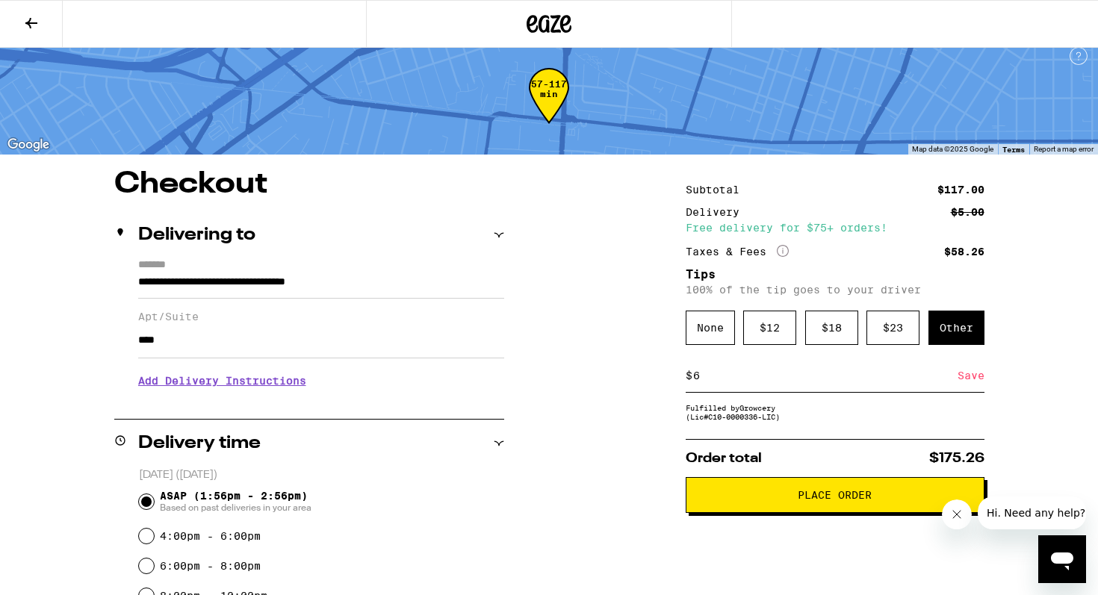
type input "6"
click at [976, 392] on div "Save" at bounding box center [971, 375] width 27 height 33
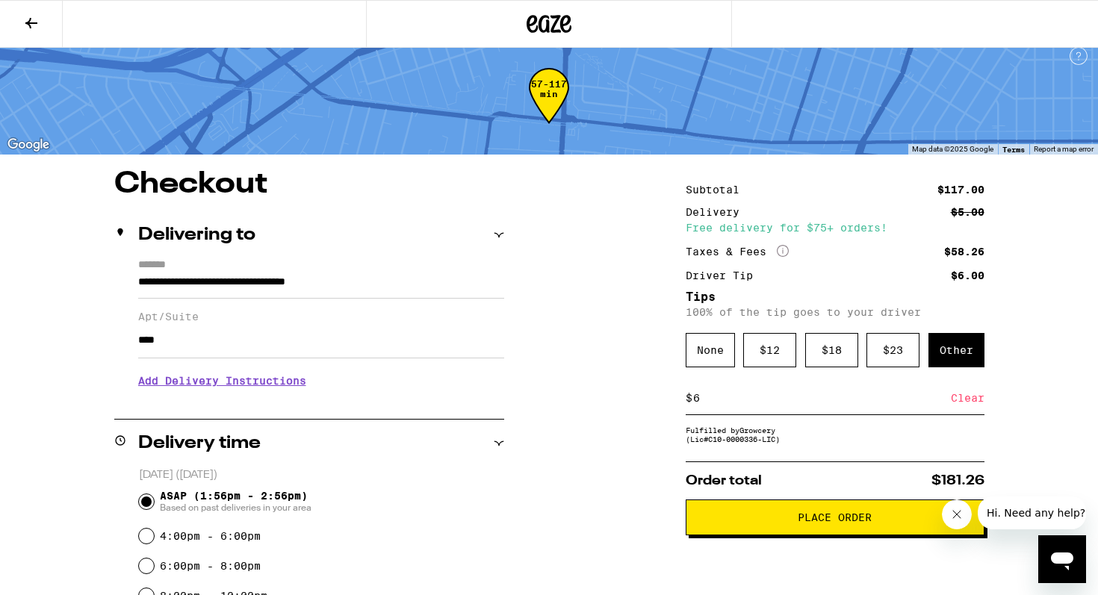
click at [803, 523] on span "Place Order" at bounding box center [835, 518] width 74 height 10
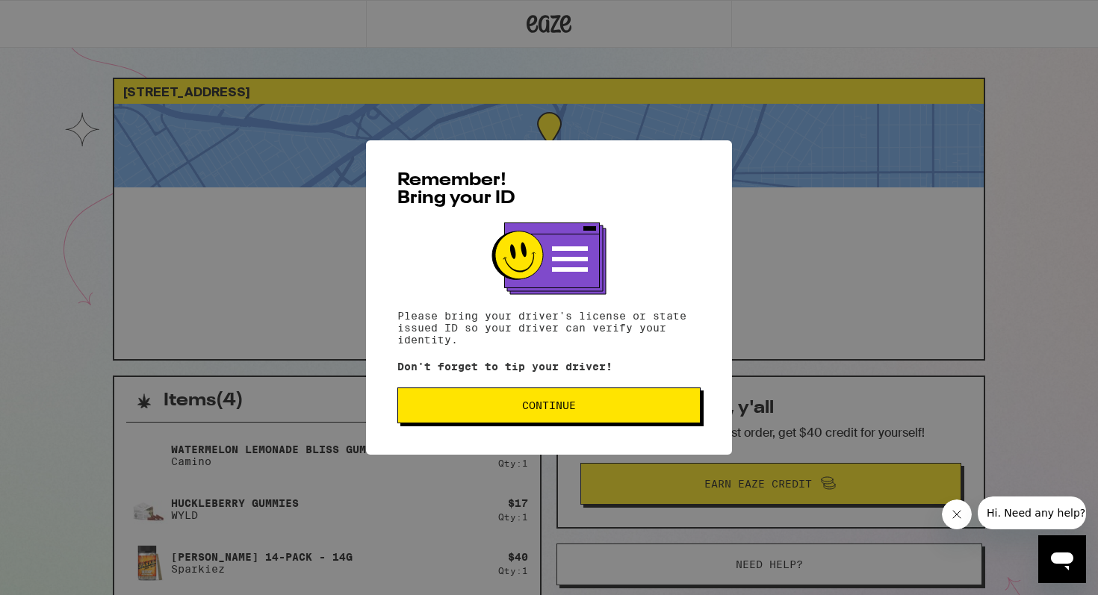
click at [606, 415] on button "Continue" at bounding box center [548, 406] width 303 height 36
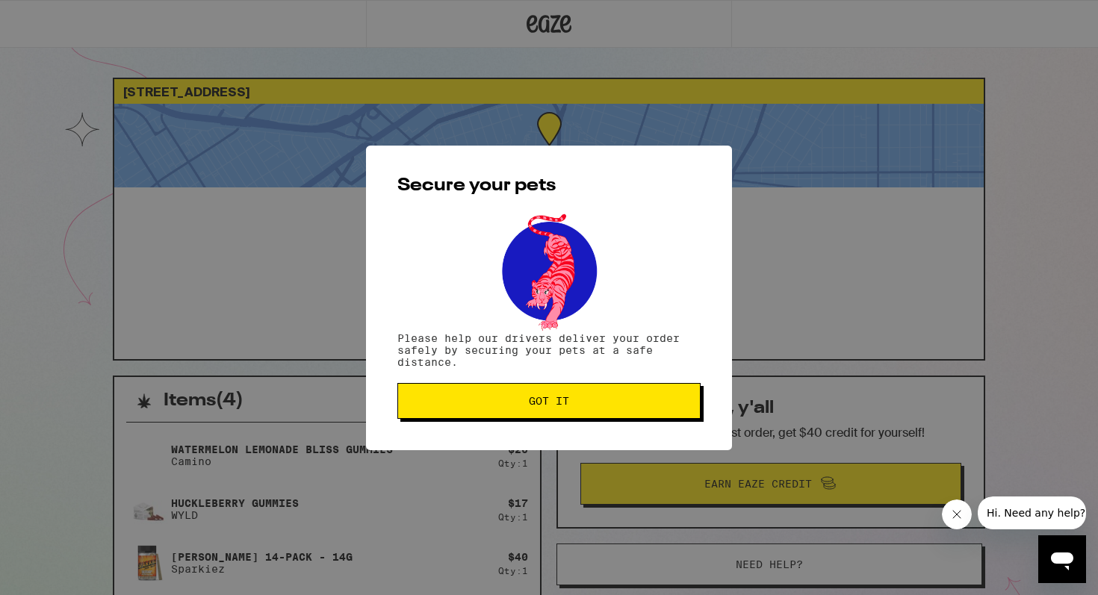
click at [606, 415] on button "Got it" at bounding box center [548, 401] width 303 height 36
